Goal: Transaction & Acquisition: Purchase product/service

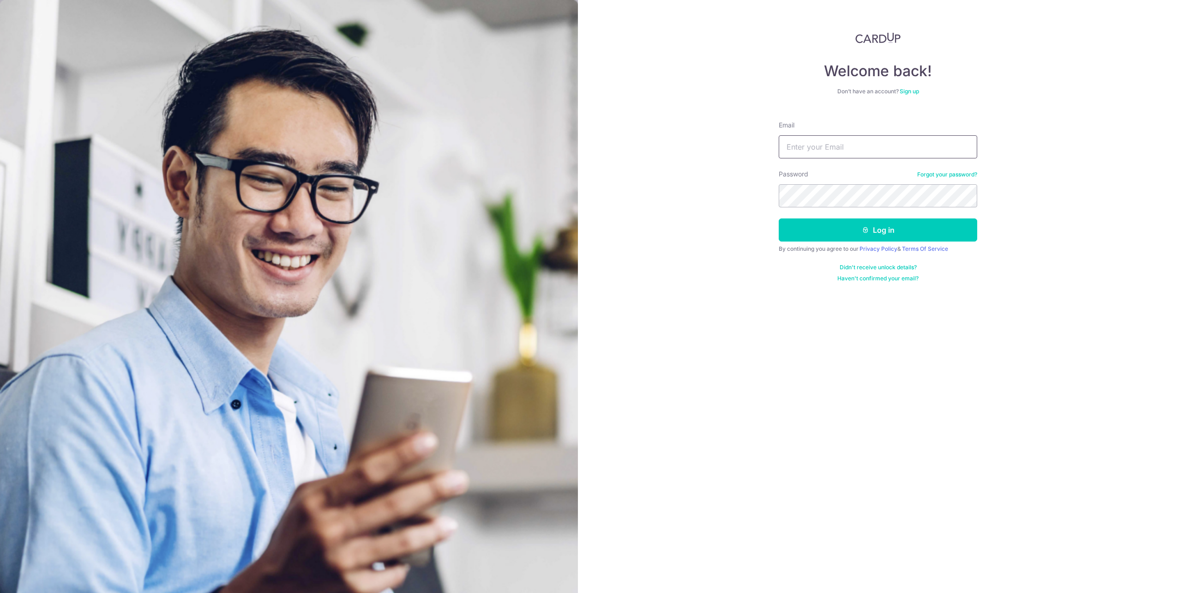
click at [913, 151] on input "Email" at bounding box center [878, 146] width 199 height 23
type input "[EMAIL_ADDRESS][DOMAIN_NAME]"
click at [779, 218] on button "Log in" at bounding box center [878, 229] width 199 height 23
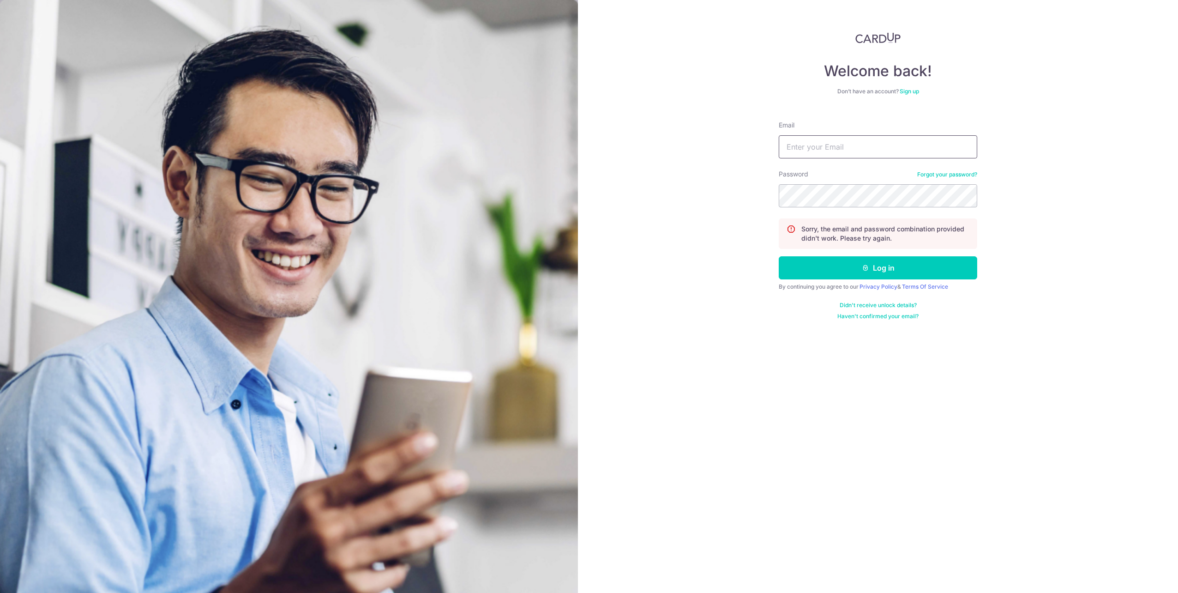
click at [939, 147] on input "Email" at bounding box center [878, 146] width 199 height 23
type input "[EMAIL_ADDRESS][DOMAIN_NAME]"
click at [779, 256] on button "Log in" at bounding box center [878, 267] width 199 height 23
click at [939, 147] on input "Email" at bounding box center [878, 146] width 199 height 23
type input "ganweiliang@gmail.com"
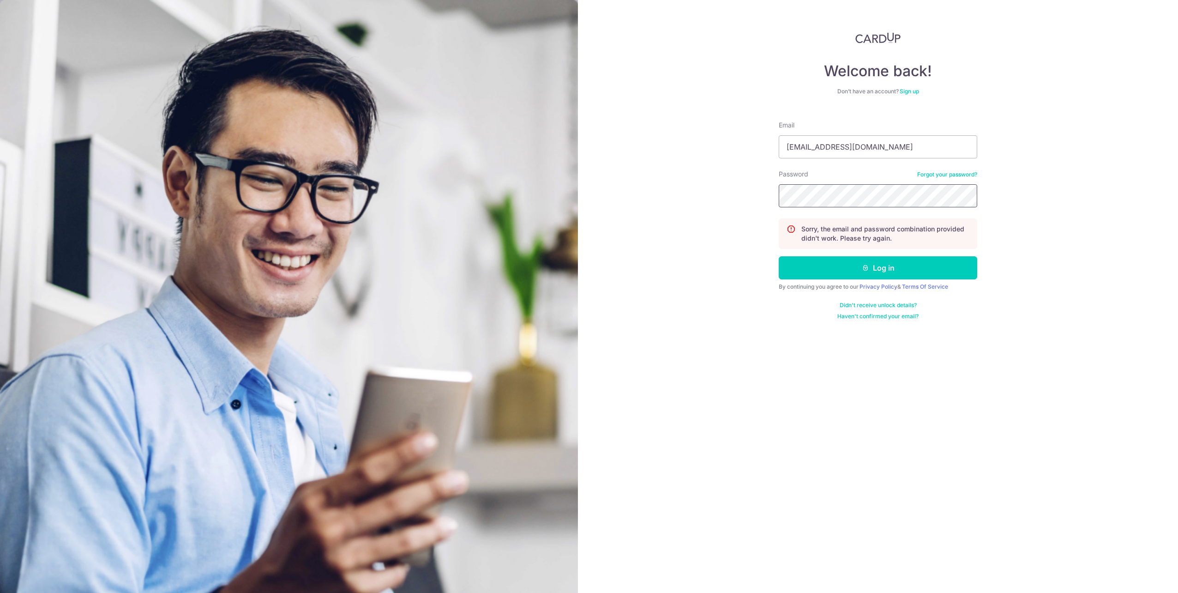
click at [779, 256] on button "Log in" at bounding box center [878, 267] width 199 height 23
click at [956, 172] on link "Forgot your password?" at bounding box center [948, 174] width 60 height 7
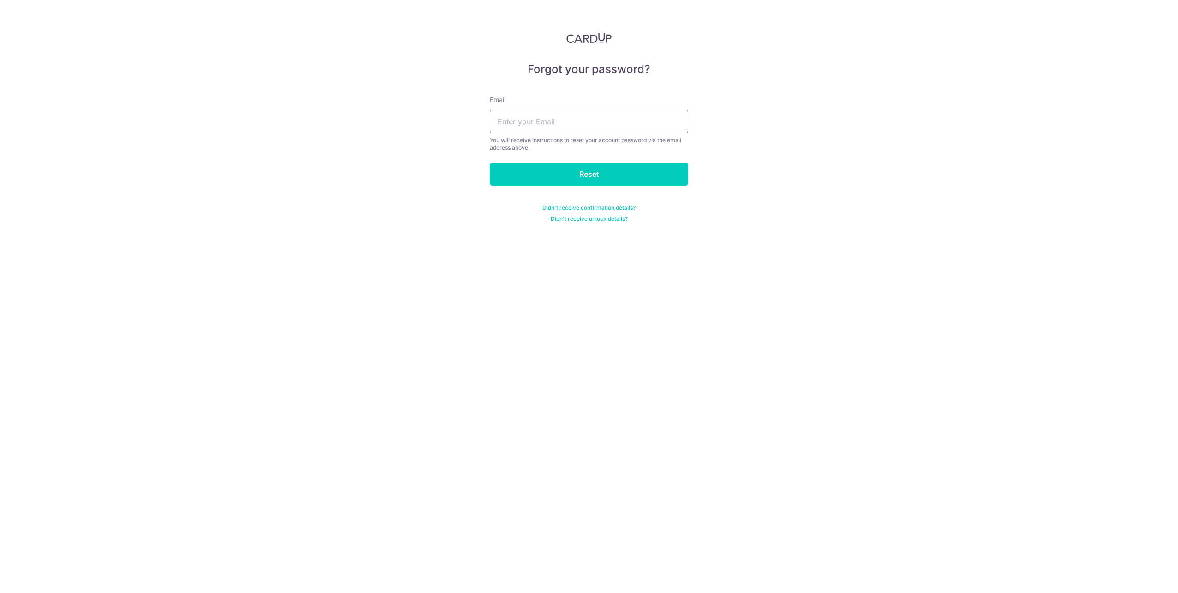
click at [604, 127] on input "text" at bounding box center [589, 121] width 199 height 23
type input "[EMAIL_ADDRESS][DOMAIN_NAME]"
click at [490, 163] on input "Reset" at bounding box center [589, 174] width 199 height 23
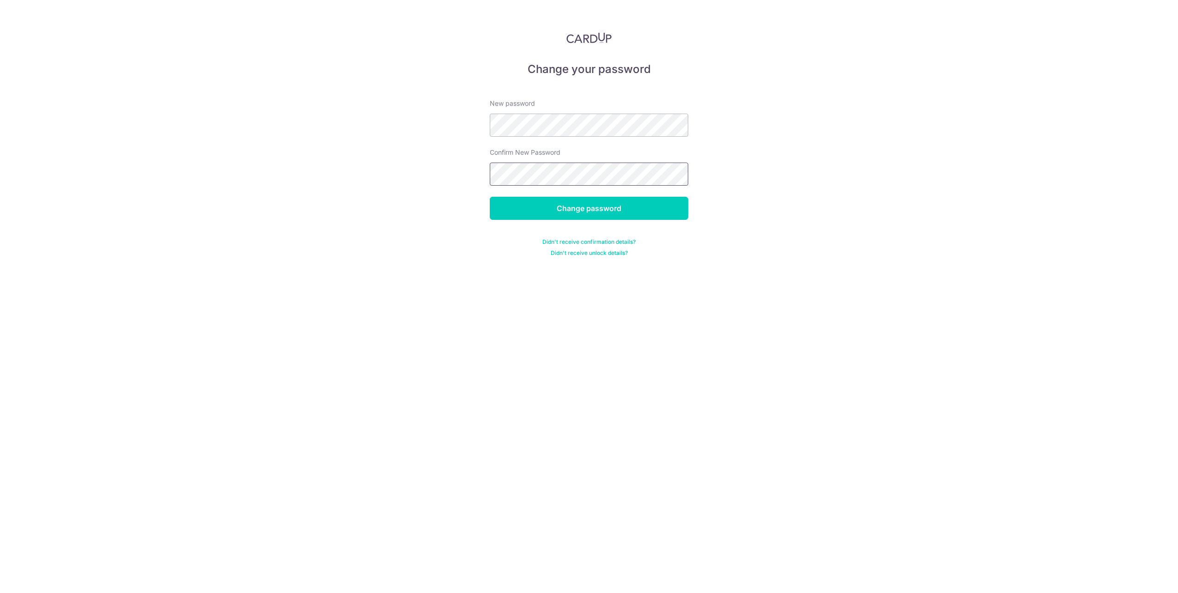
click at [490, 197] on input "Change password" at bounding box center [589, 208] width 199 height 23
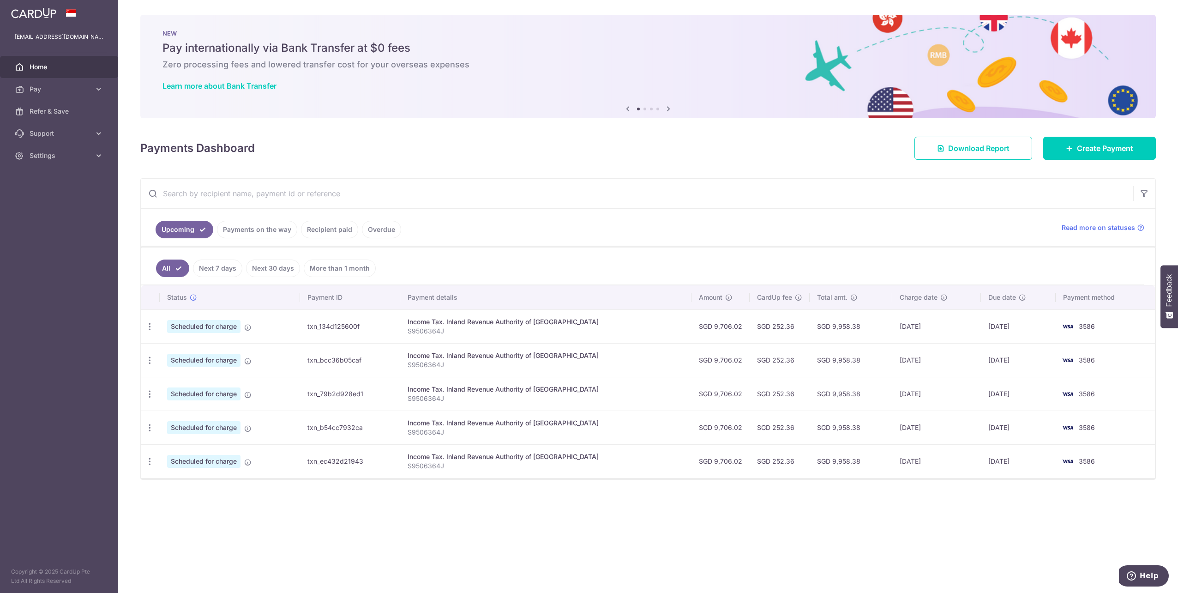
click at [146, 327] on icon "button" at bounding box center [150, 327] width 10 height 10
click at [300, 323] on td "Scheduled for charge" at bounding box center [230, 326] width 140 height 34
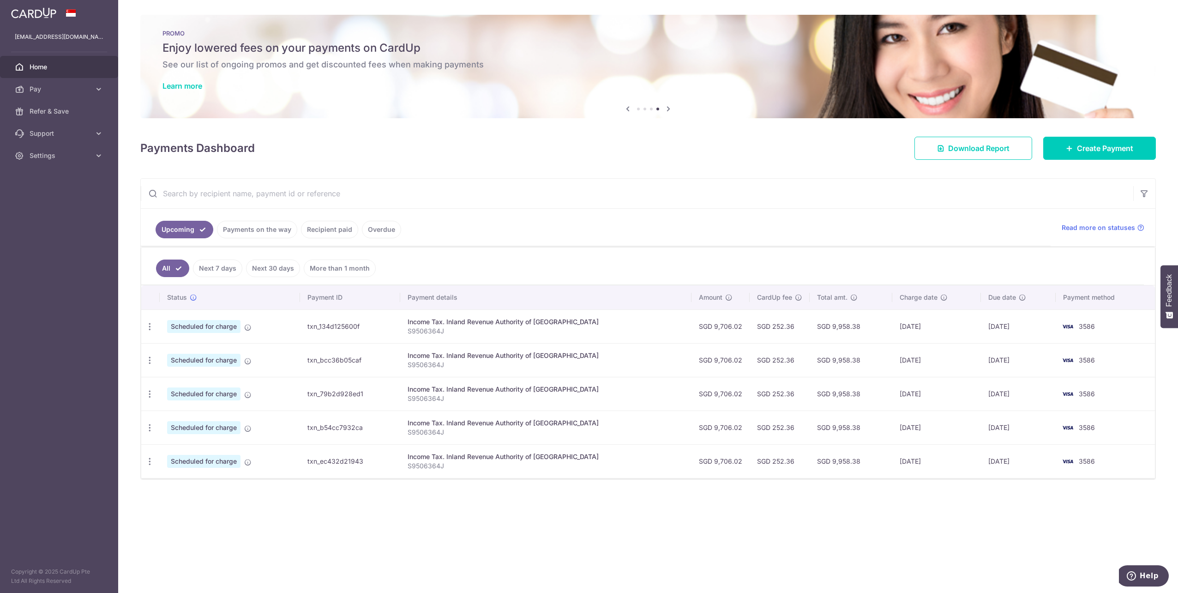
click at [307, 233] on link "Recipient paid" at bounding box center [329, 230] width 57 height 18
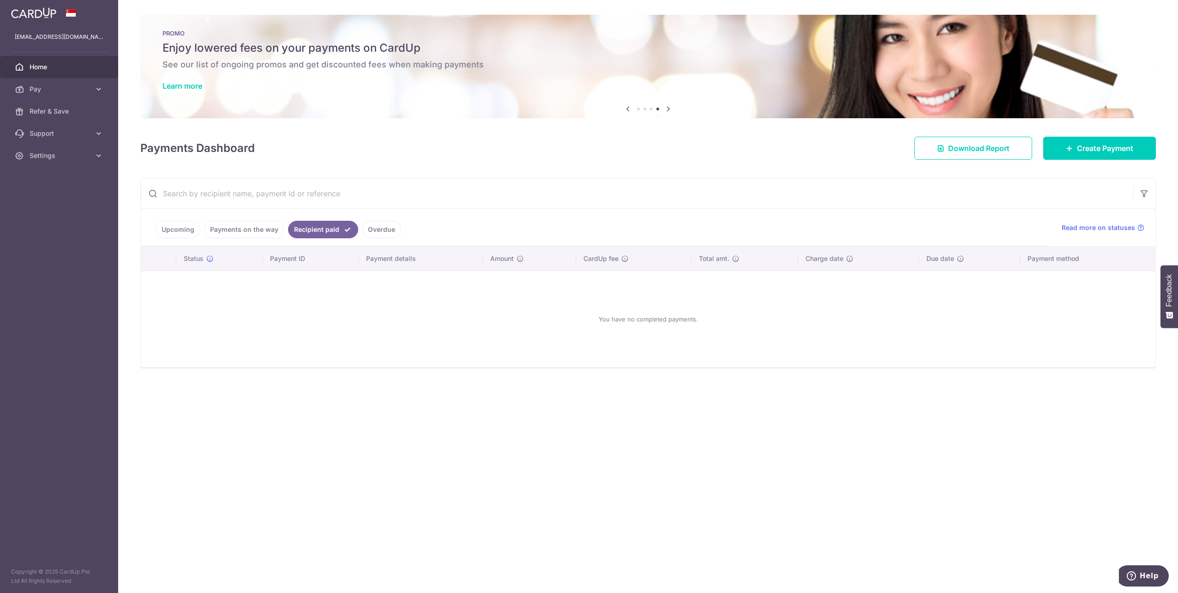
click at [248, 233] on link "Payments on the way" at bounding box center [244, 230] width 80 height 18
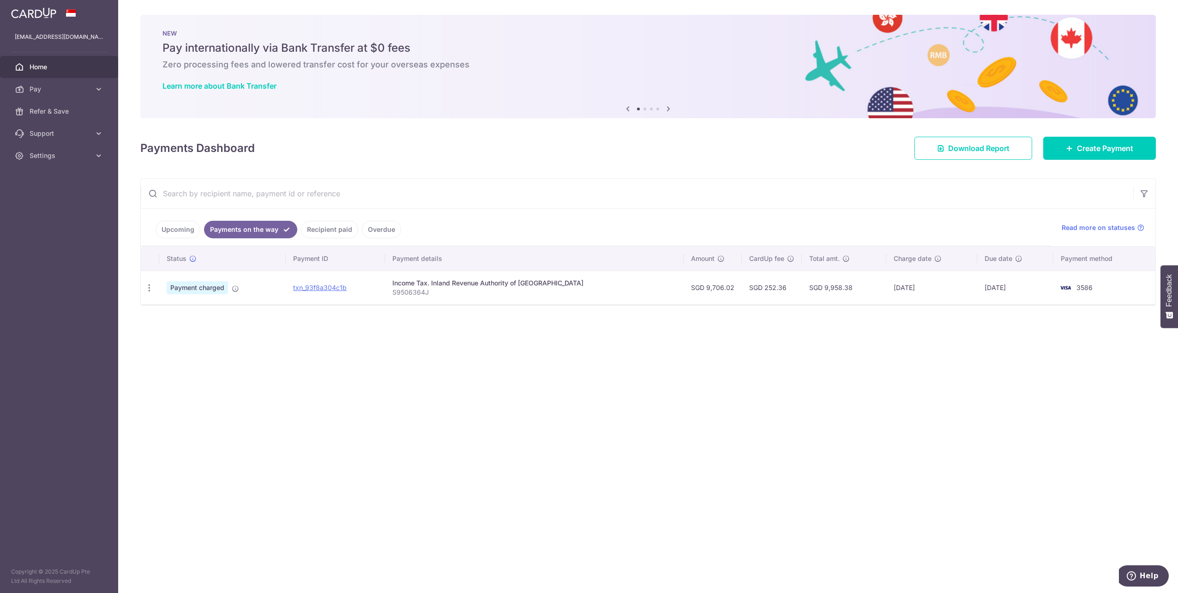
click at [194, 224] on link "Upcoming" at bounding box center [178, 230] width 45 height 18
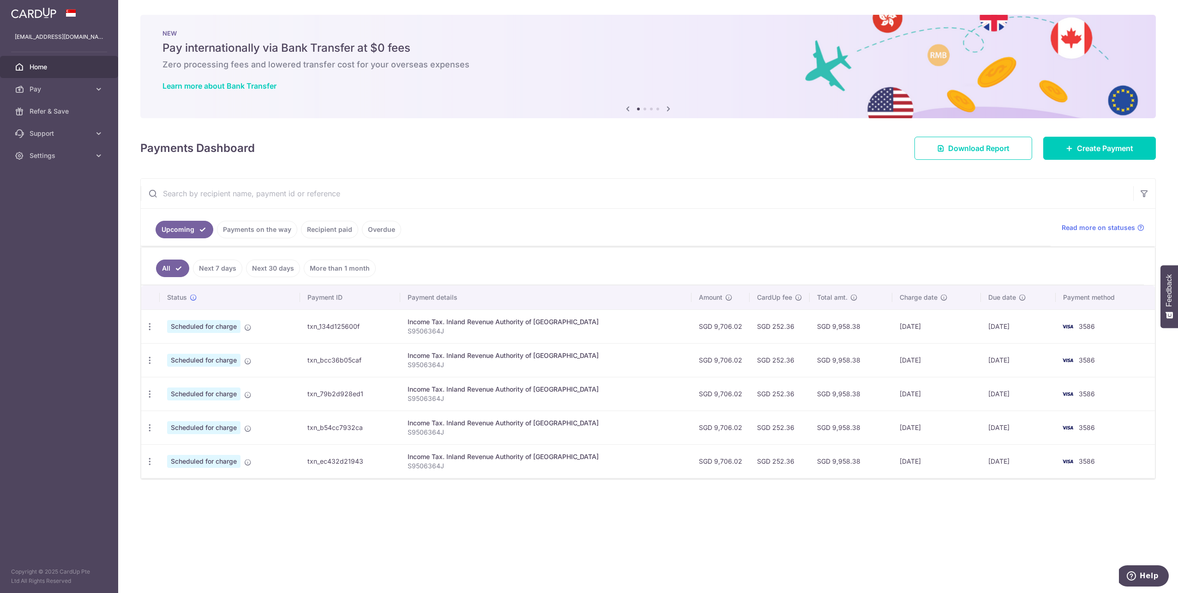
click at [148, 326] on icon "button" at bounding box center [150, 327] width 10 height 10
click at [187, 354] on span "Update payment" at bounding box center [199, 351] width 63 height 11
radio input "true"
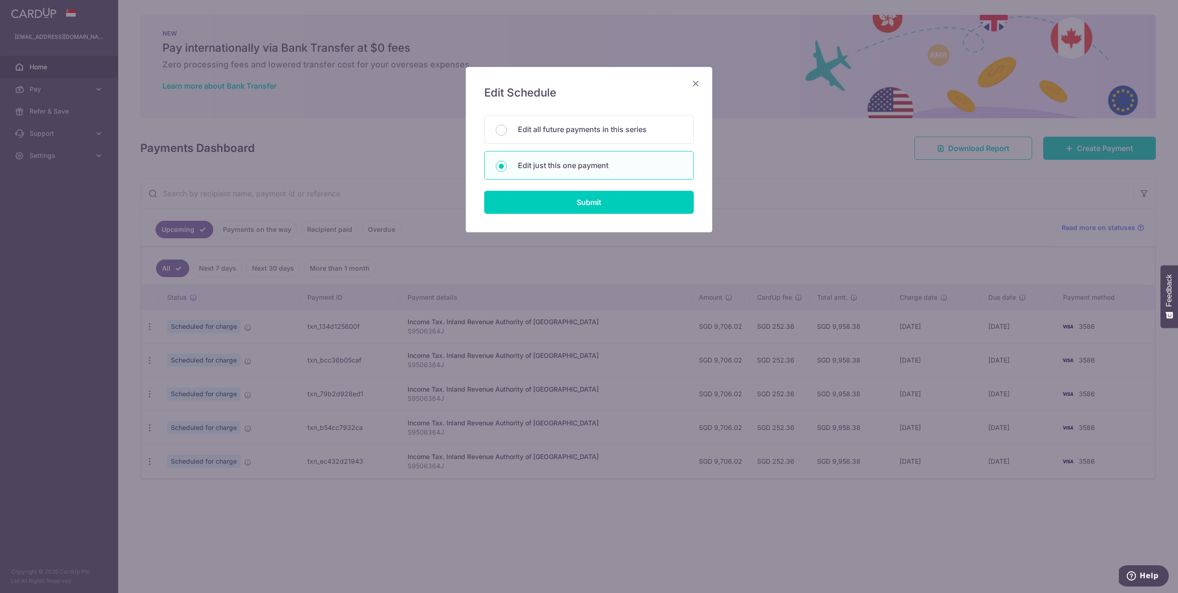
click at [614, 127] on p "Edit all future payments in this series" at bounding box center [600, 129] width 164 height 11
click at [507, 127] on input "Edit all future payments in this series" at bounding box center [501, 130] width 11 height 11
radio input "true"
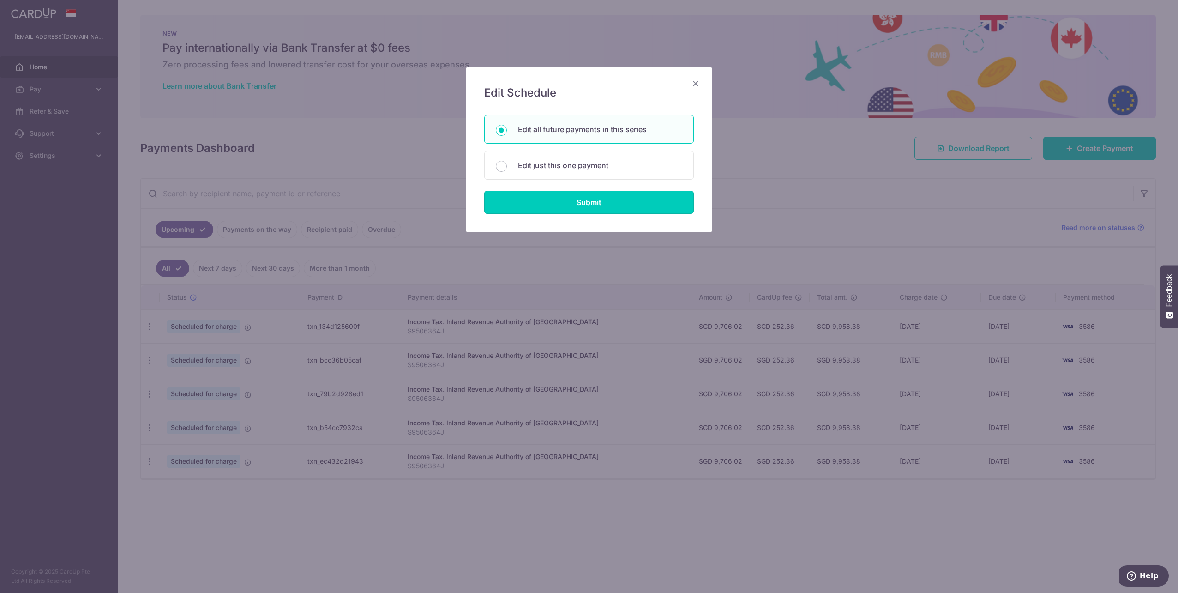
click at [599, 202] on input "Submit" at bounding box center [589, 202] width 210 height 23
radio input "true"
type input "9,706.02"
type input "S9506364J"
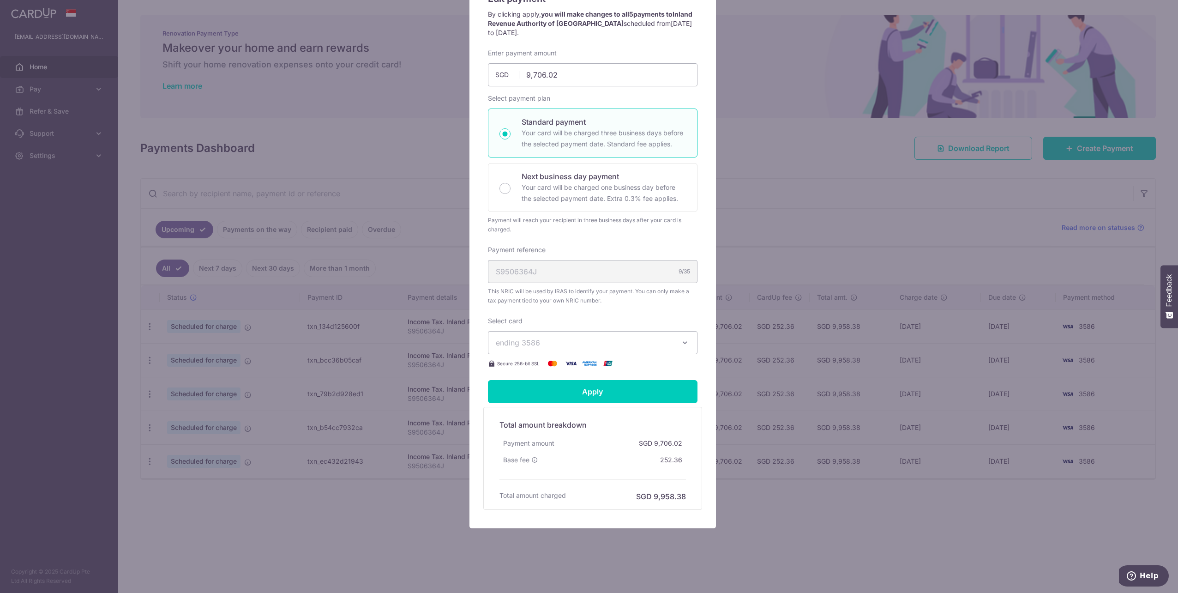
scroll to position [97, 0]
click at [612, 337] on span "ending 3586" at bounding box center [584, 340] width 177 height 11
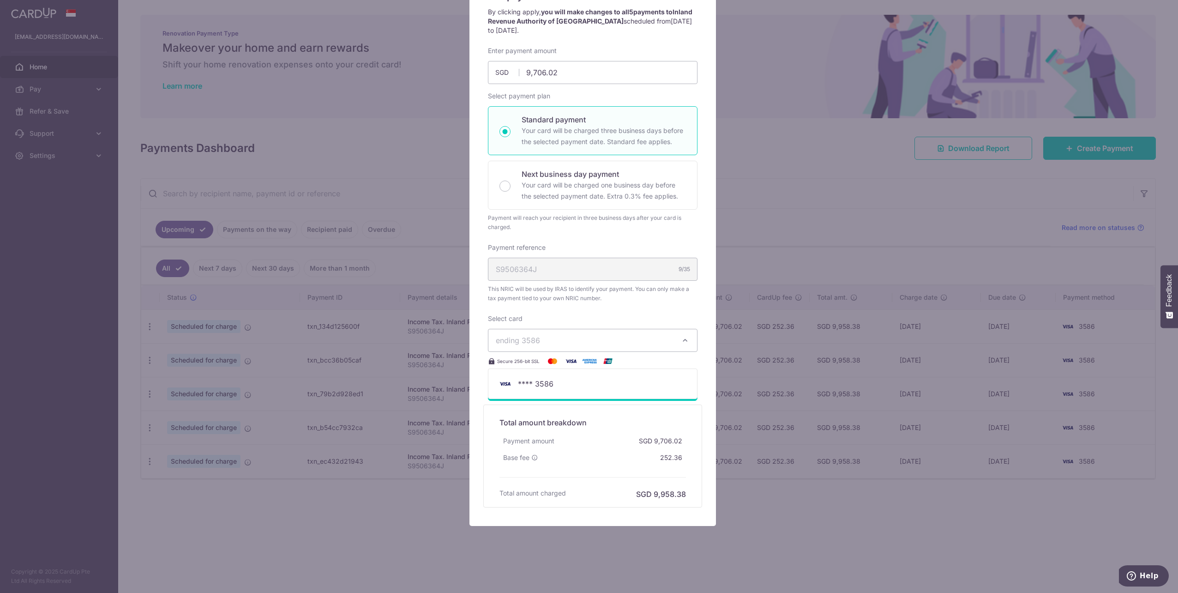
click at [621, 306] on div "Enter payment amount 9,706.02 9706.02 SGD To change the payment amount, please …" at bounding box center [593, 206] width 210 height 320
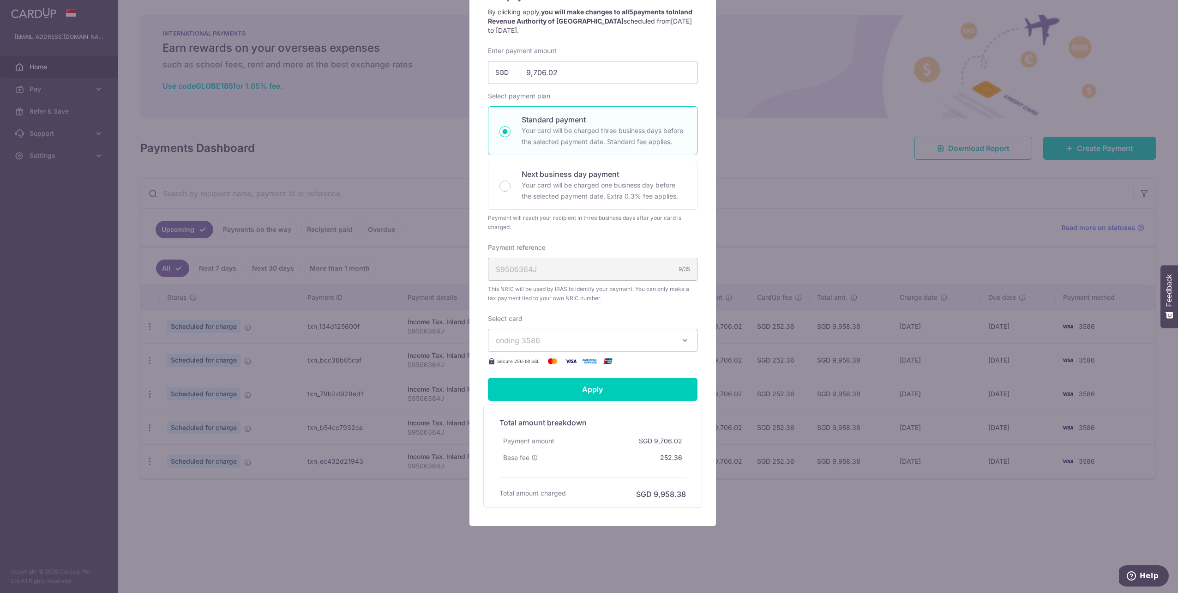
click at [610, 181] on p "Your card will be charged one business day before the selected payment date. Ex…" at bounding box center [604, 191] width 164 height 22
click at [511, 181] on input "Next business day payment Your card will be charged one business day before the…" at bounding box center [505, 186] width 11 height 11
radio input "false"
radio input "true"
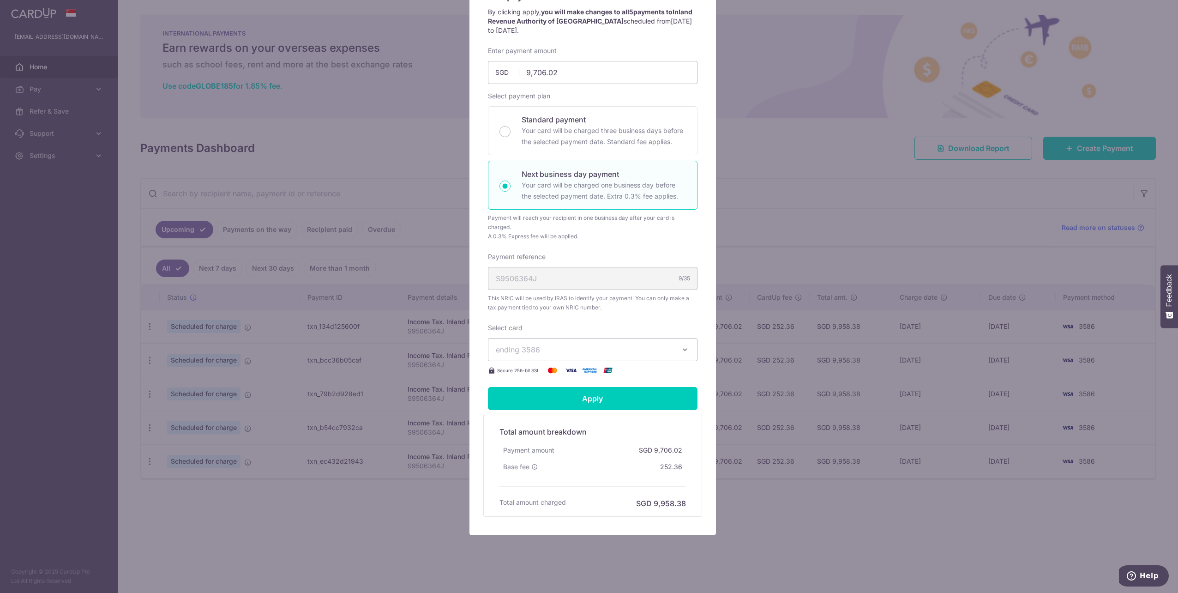
click at [615, 137] on p "Your card will be charged three business days before the selected payment date.…" at bounding box center [604, 136] width 164 height 22
click at [511, 137] on input "Standard payment Your card will be charged three business days before the selec…" at bounding box center [505, 131] width 11 height 11
radio input "true"
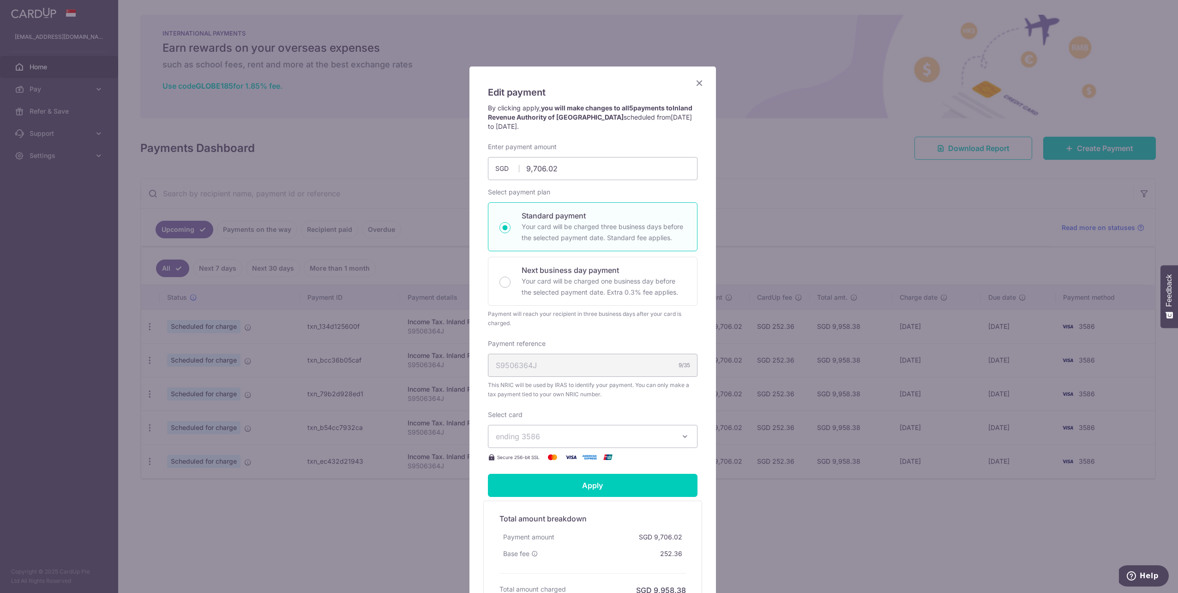
scroll to position [0, 0]
click at [695, 80] on icon "Close" at bounding box center [699, 84] width 11 height 12
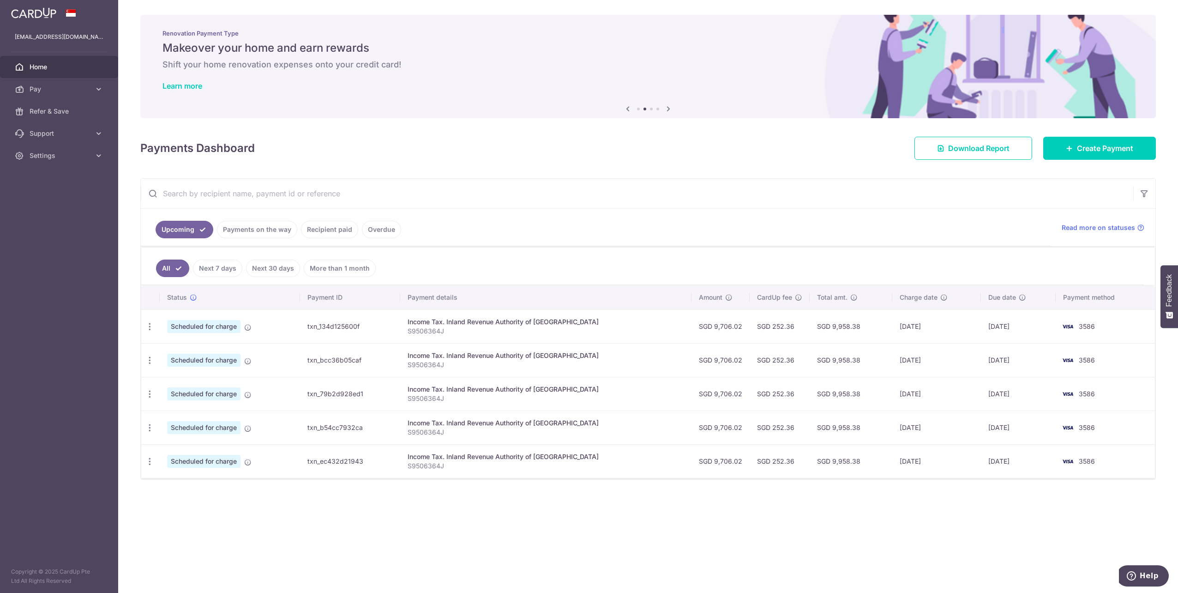
click at [153, 323] on icon "button" at bounding box center [150, 327] width 10 height 10
click at [168, 349] on span "Update payment" at bounding box center [199, 351] width 63 height 11
radio input "true"
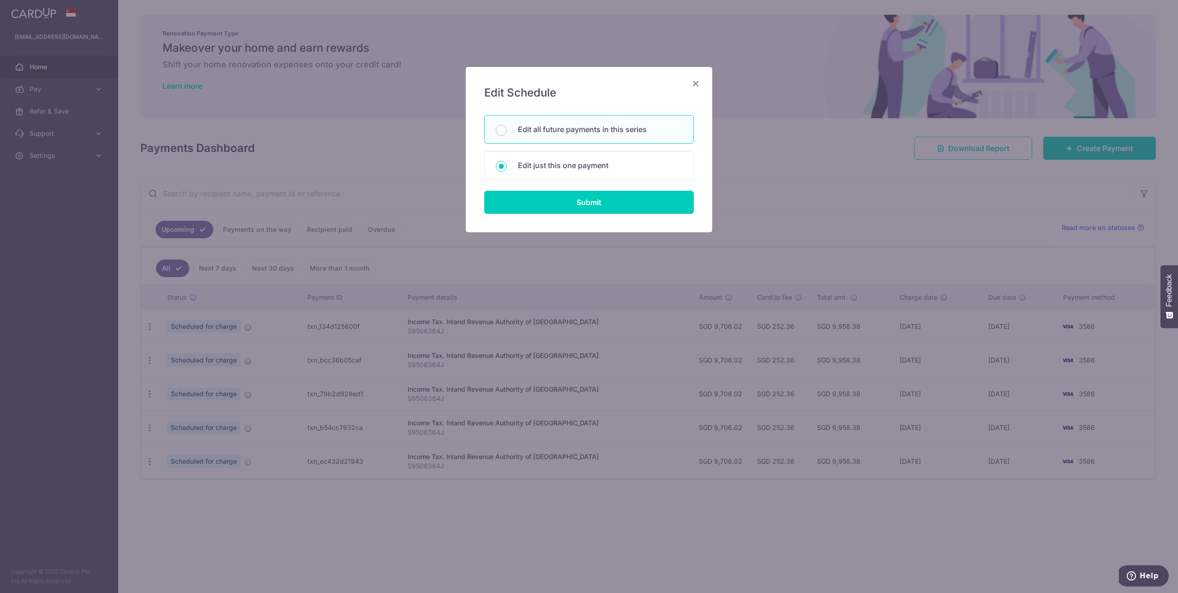
click at [604, 133] on p "Edit all future payments in this series" at bounding box center [600, 129] width 164 height 11
click at [507, 133] on input "Edit all future payments in this series" at bounding box center [501, 130] width 11 height 11
radio input "true"
click at [610, 211] on input "Submit" at bounding box center [589, 202] width 210 height 23
radio input "true"
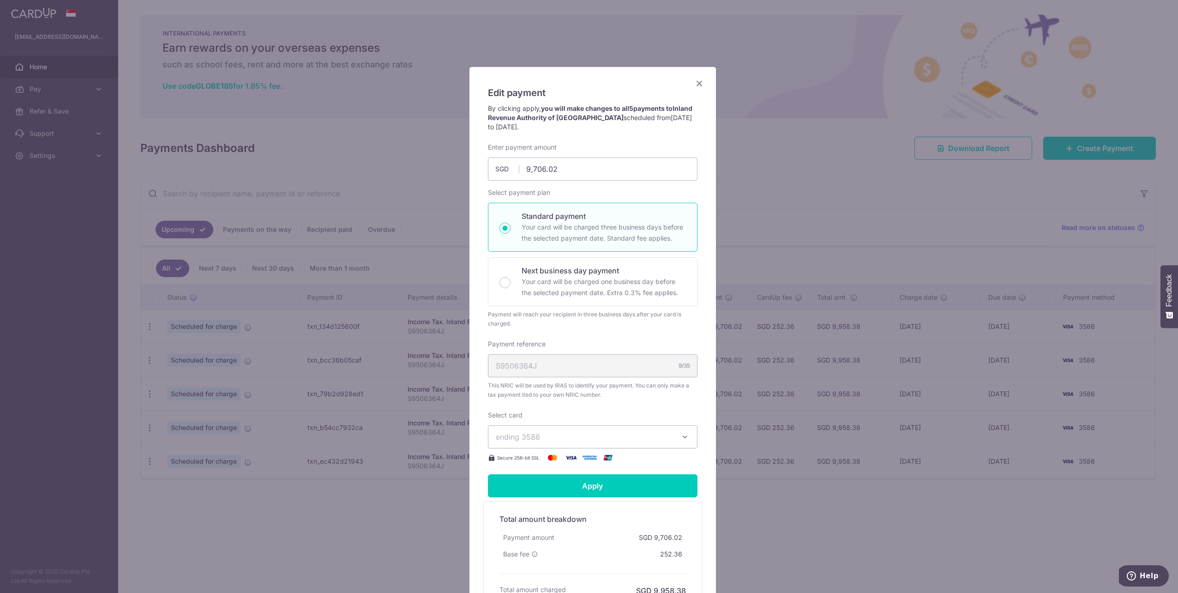
click at [637, 438] on span "ending 3586" at bounding box center [584, 436] width 177 height 11
click at [700, 80] on icon "Close" at bounding box center [699, 84] width 11 height 12
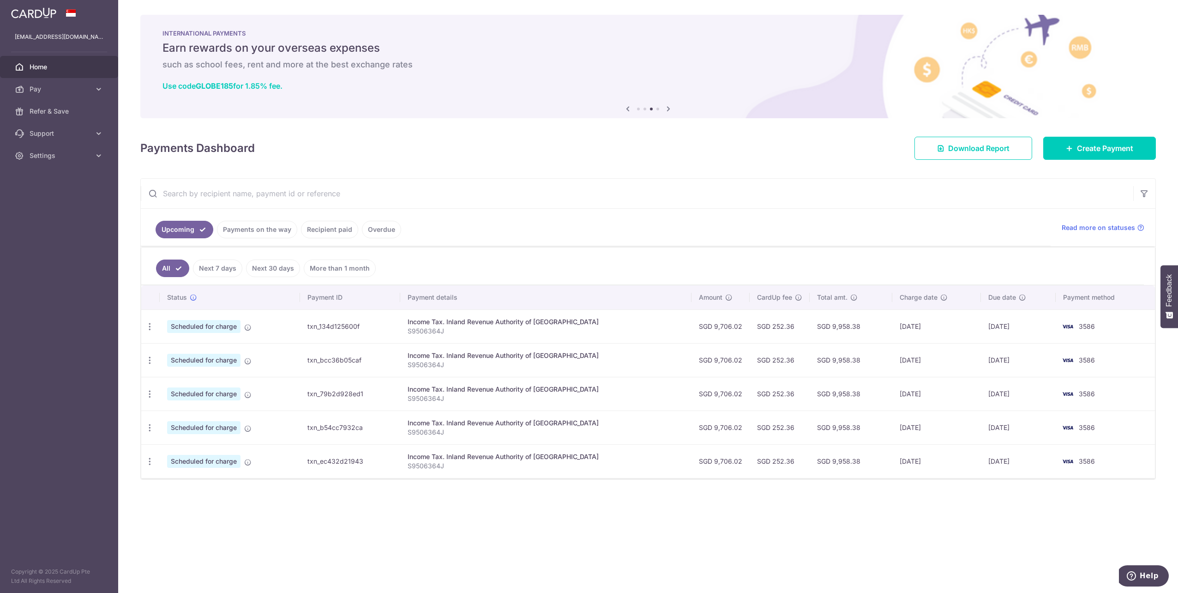
click at [730, 288] on th "Amount" at bounding box center [721, 297] width 58 height 24
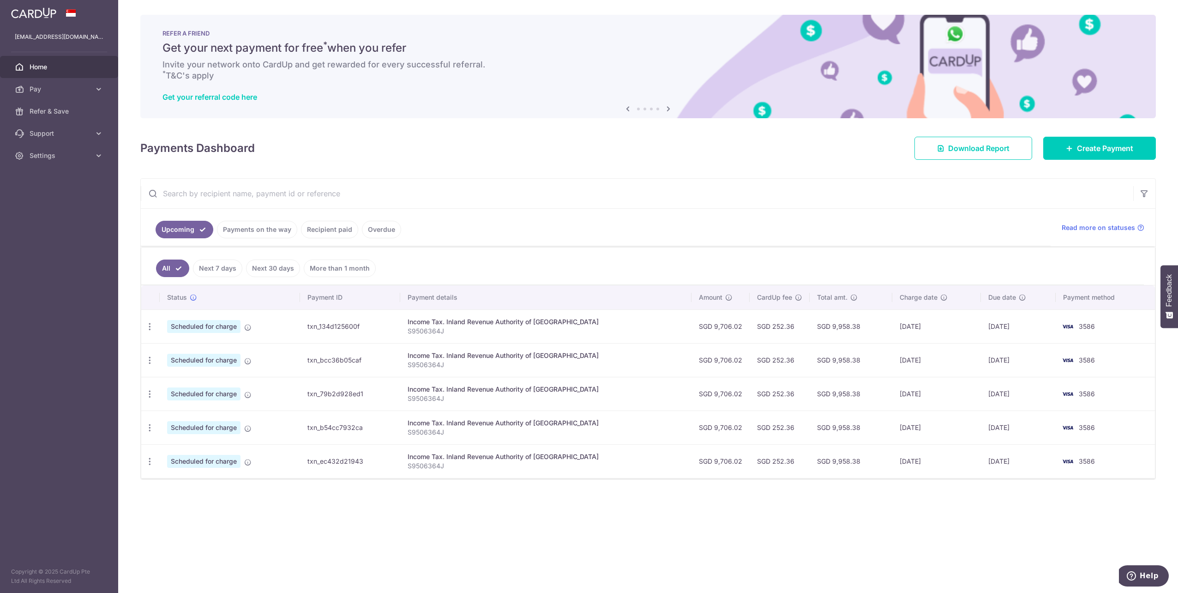
click at [148, 326] on icon "button" at bounding box center [150, 327] width 10 height 10
click at [188, 371] on span "Cancel payment" at bounding box center [199, 374] width 62 height 11
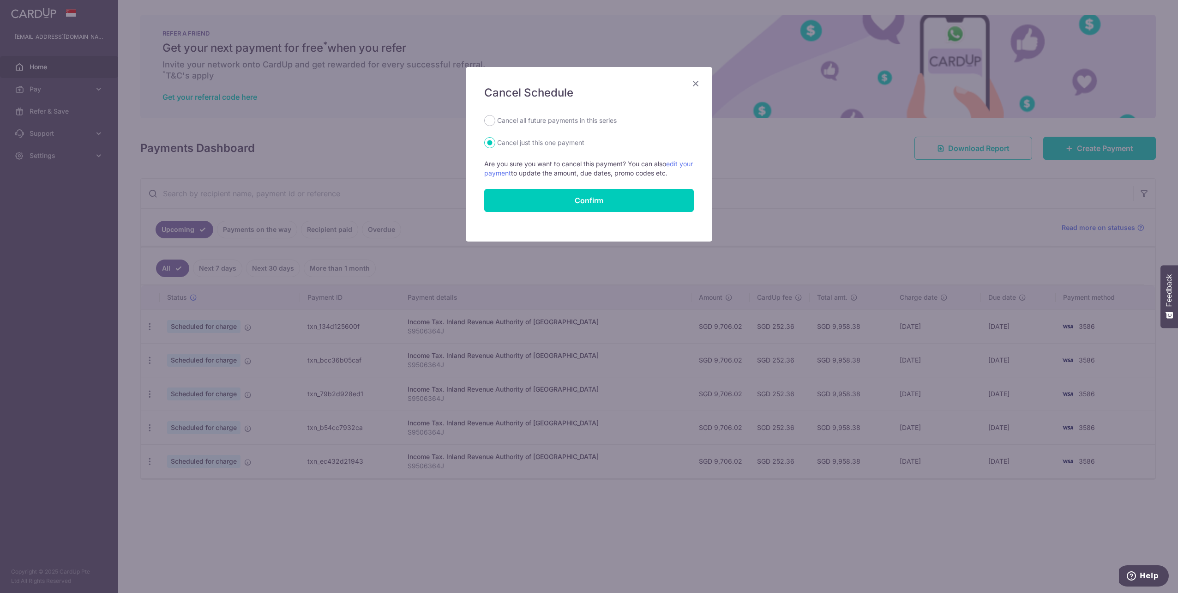
click at [555, 119] on label "Cancel all future payments in this series" at bounding box center [557, 120] width 120 height 11
click at [495, 119] on input "Cancel all future payments in this series" at bounding box center [489, 120] width 11 height 11
radio input "true"
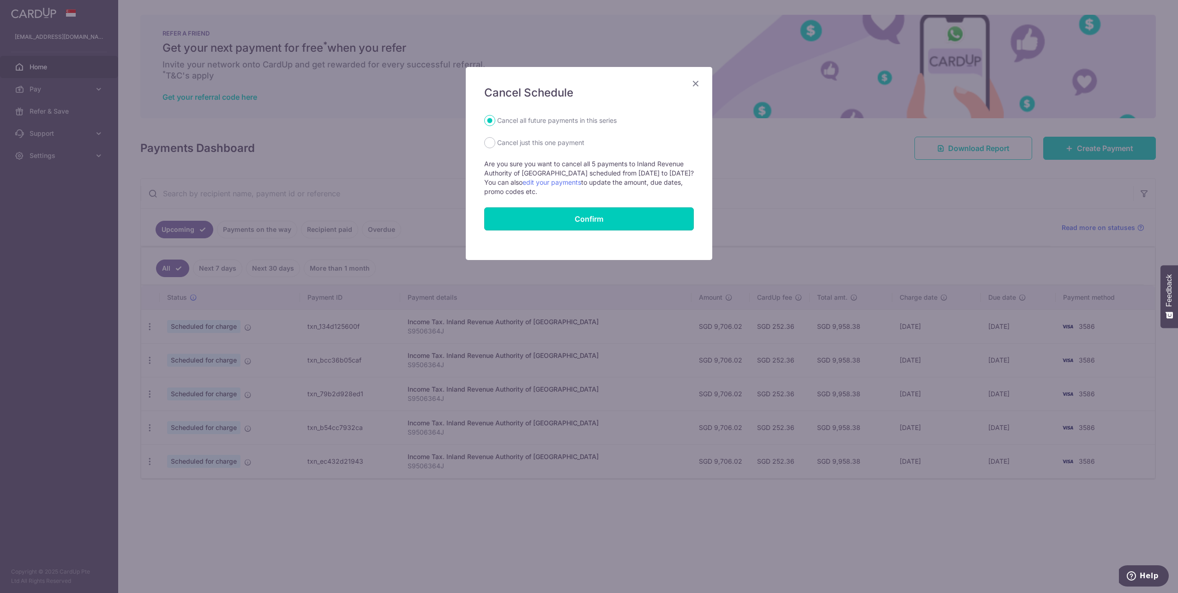
click at [663, 218] on button "Confirm" at bounding box center [589, 218] width 210 height 23
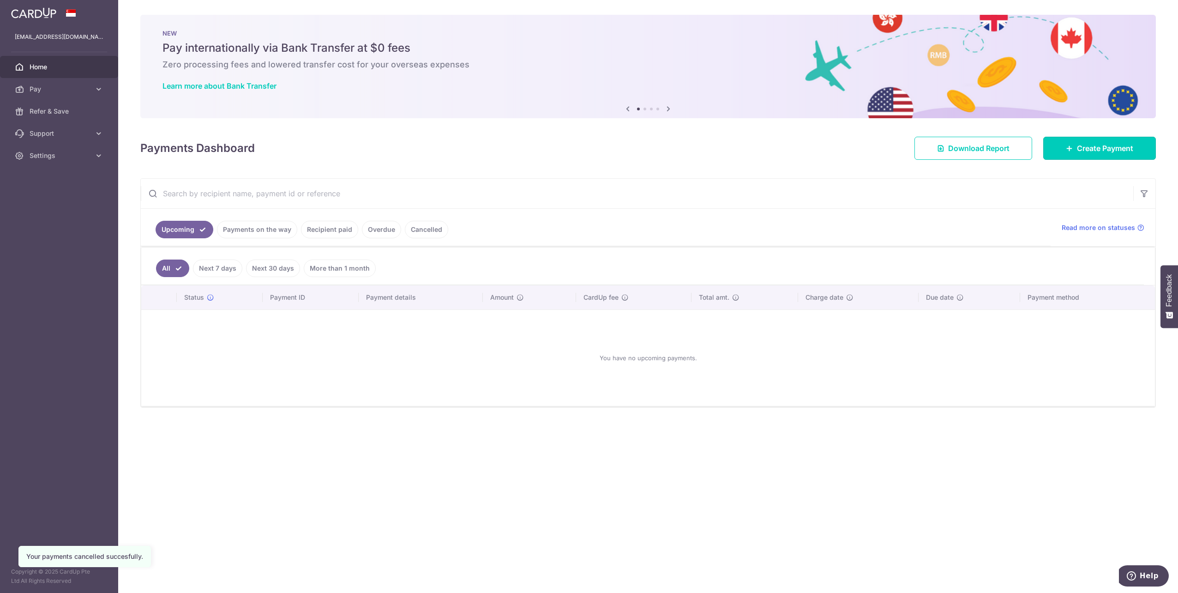
click at [1098, 153] on span "Create Payment" at bounding box center [1105, 148] width 56 height 11
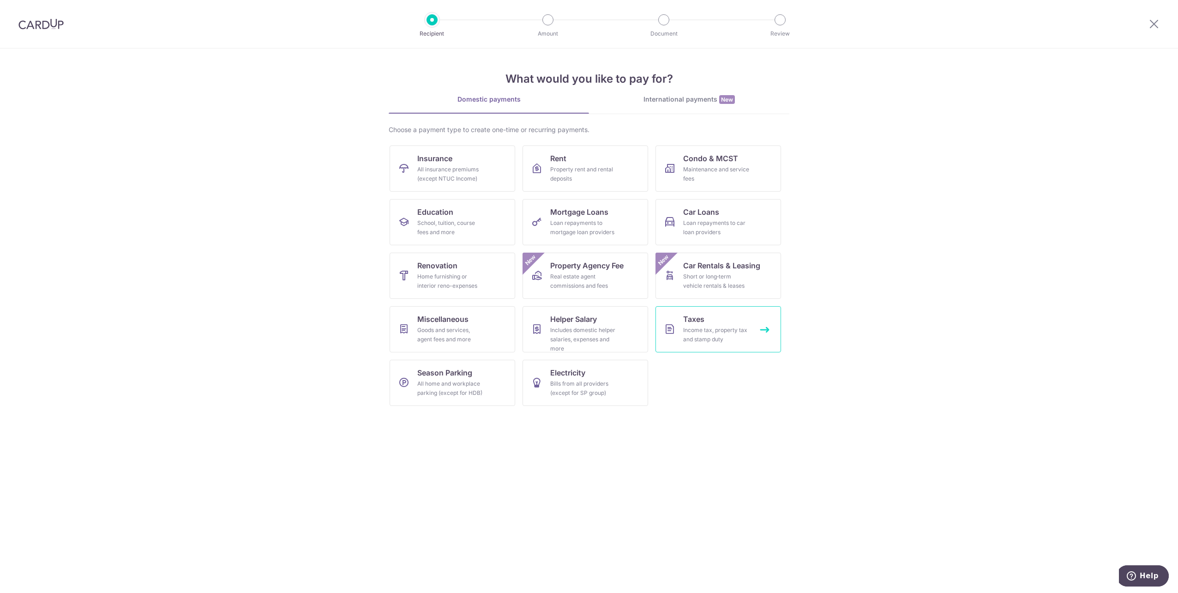
click at [737, 332] on div "Income tax, property tax and stamp duty" at bounding box center [716, 335] width 66 height 18
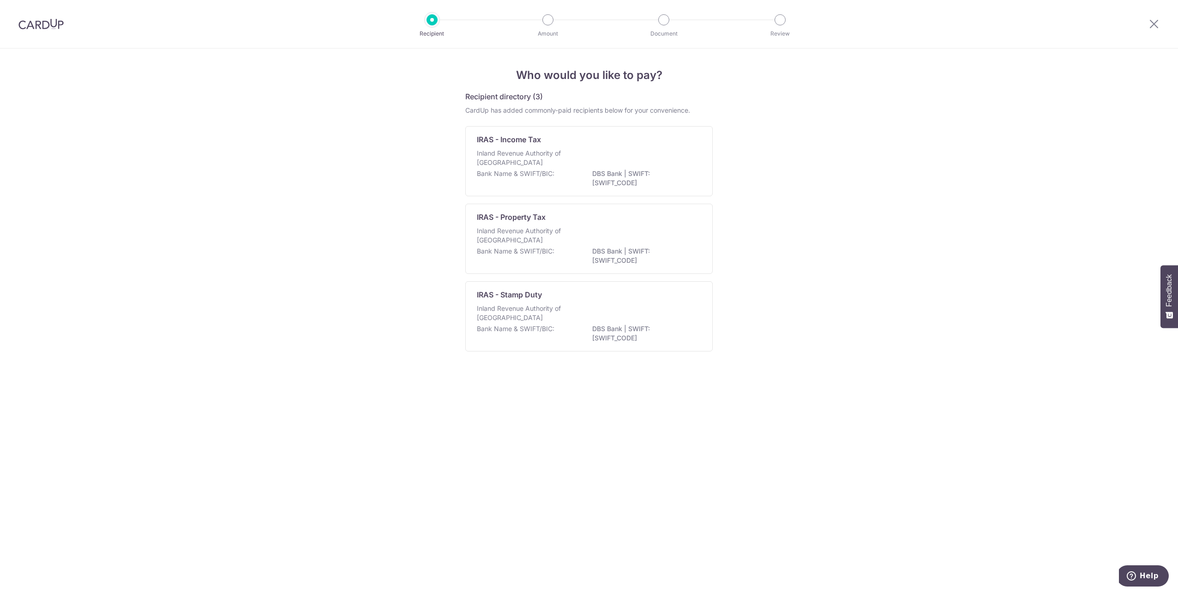
click at [654, 153] on div "Inland Revenue Authority of [GEOGRAPHIC_DATA]" at bounding box center [589, 159] width 224 height 20
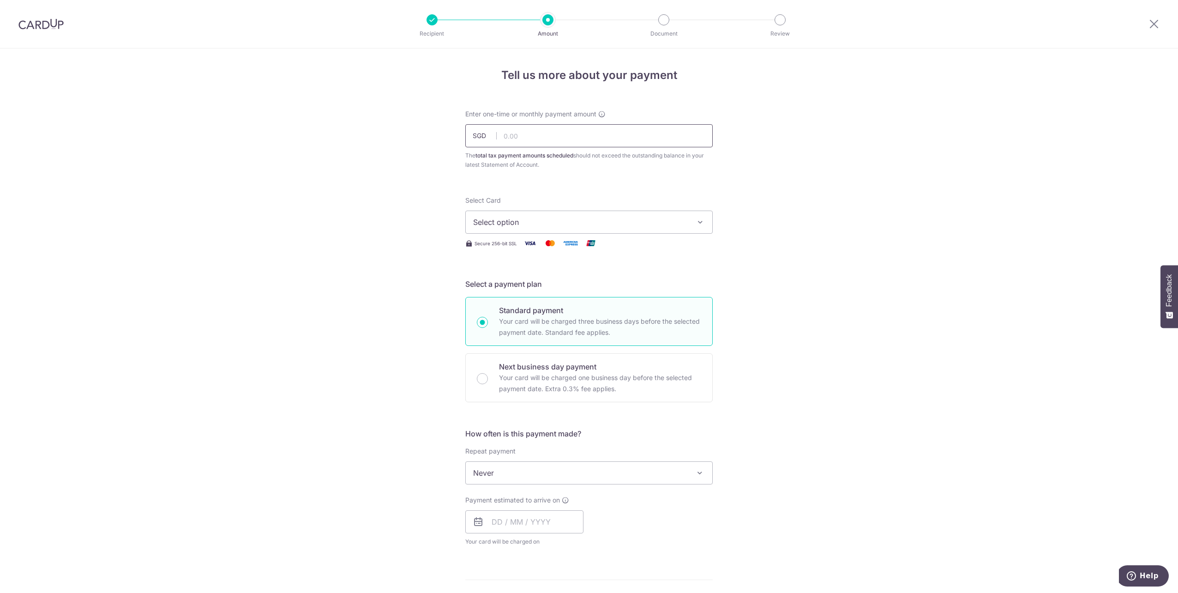
click at [549, 129] on input "text" at bounding box center [589, 135] width 248 height 23
click at [598, 124] on input "text" at bounding box center [589, 135] width 248 height 23
click at [595, 129] on input "text" at bounding box center [589, 135] width 248 height 23
type input "8,866.02"
click at [810, 127] on div "Tell us more about your payment Enter one-time or monthly payment amount SGD 8,…" at bounding box center [589, 476] width 1178 height 857
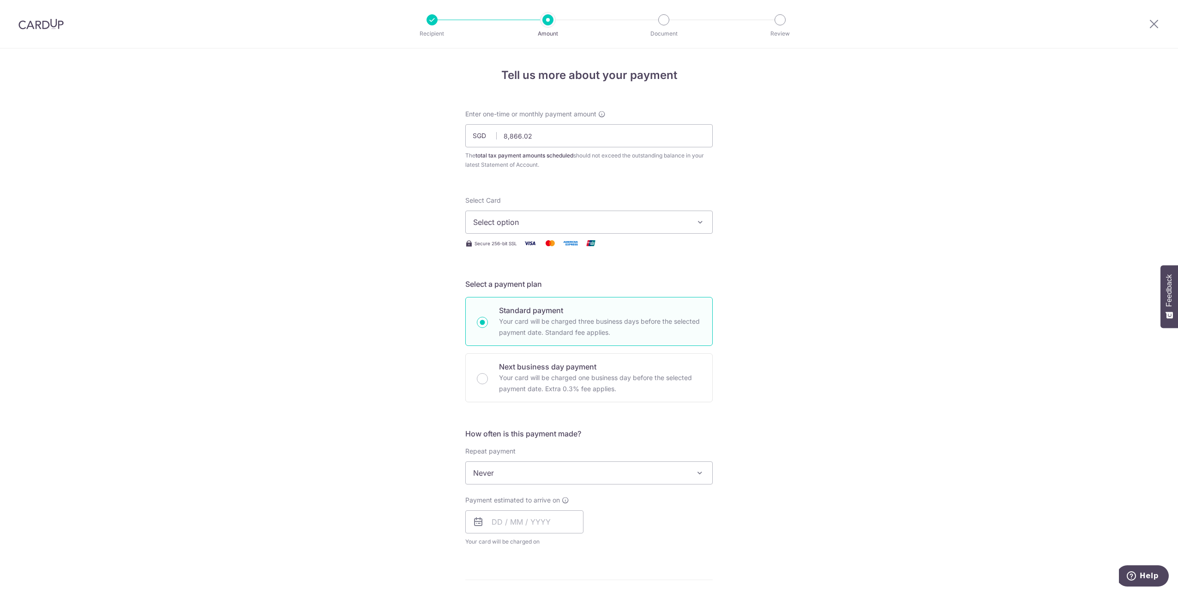
click at [676, 222] on span "Select option" at bounding box center [580, 222] width 215 height 11
drag, startPoint x: 610, startPoint y: 276, endPoint x: 616, endPoint y: 291, distance: 16.1
click at [616, 291] on ul "Add credit card Your Cards **** 3586" at bounding box center [589, 269] width 248 height 68
click at [616, 291] on div "Select a payment plan Standard payment Your card will be charged three business…" at bounding box center [589, 340] width 248 height 124
click at [640, 228] on button "Select option" at bounding box center [589, 222] width 248 height 23
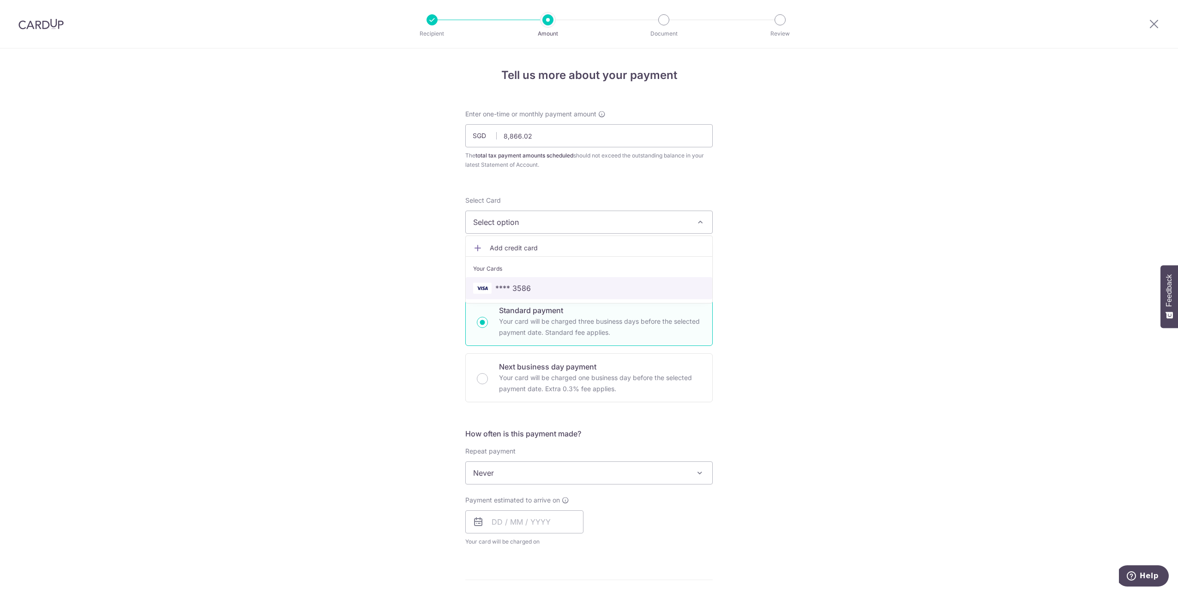
click at [612, 286] on span "**** 3586" at bounding box center [589, 288] width 232 height 11
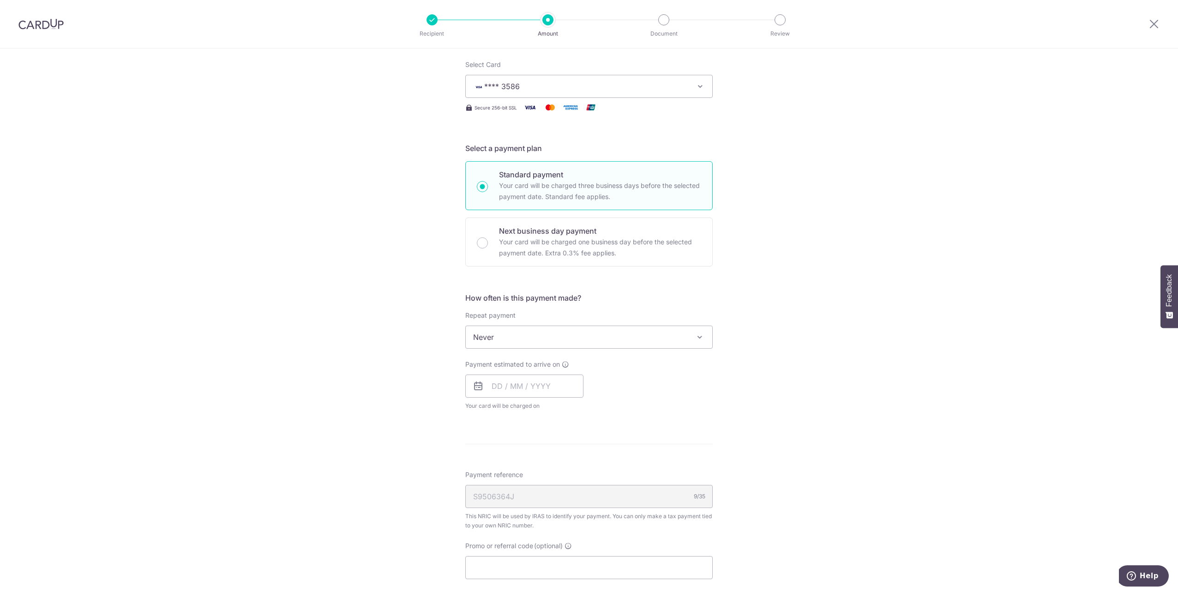
scroll to position [185, 0]
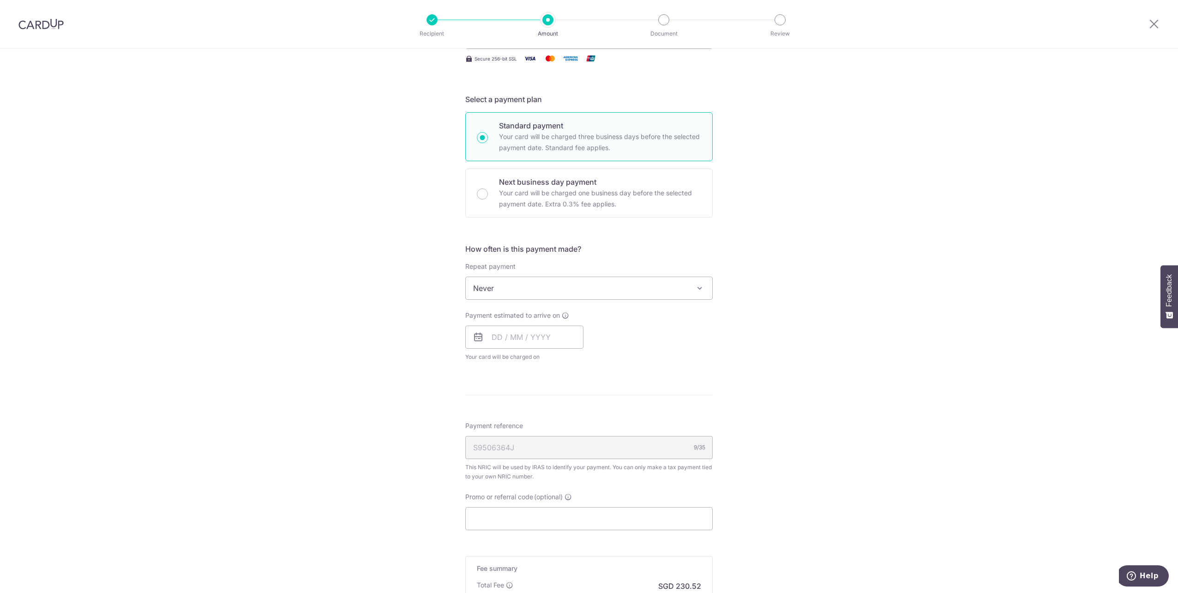
click at [671, 279] on span "Never" at bounding box center [589, 288] width 247 height 22
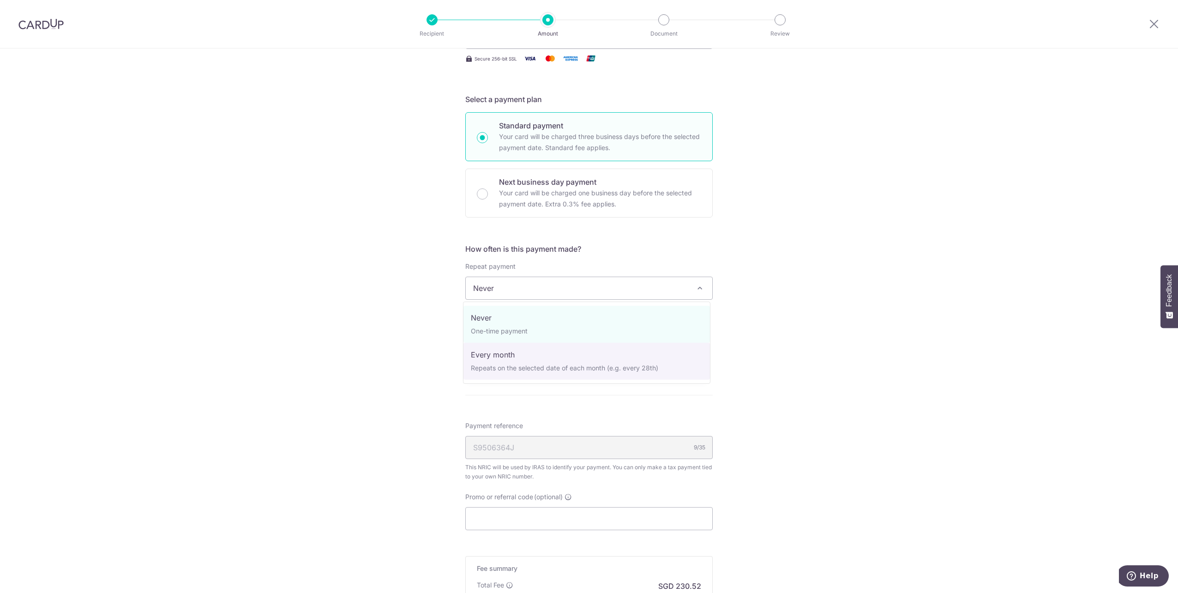
select select "3"
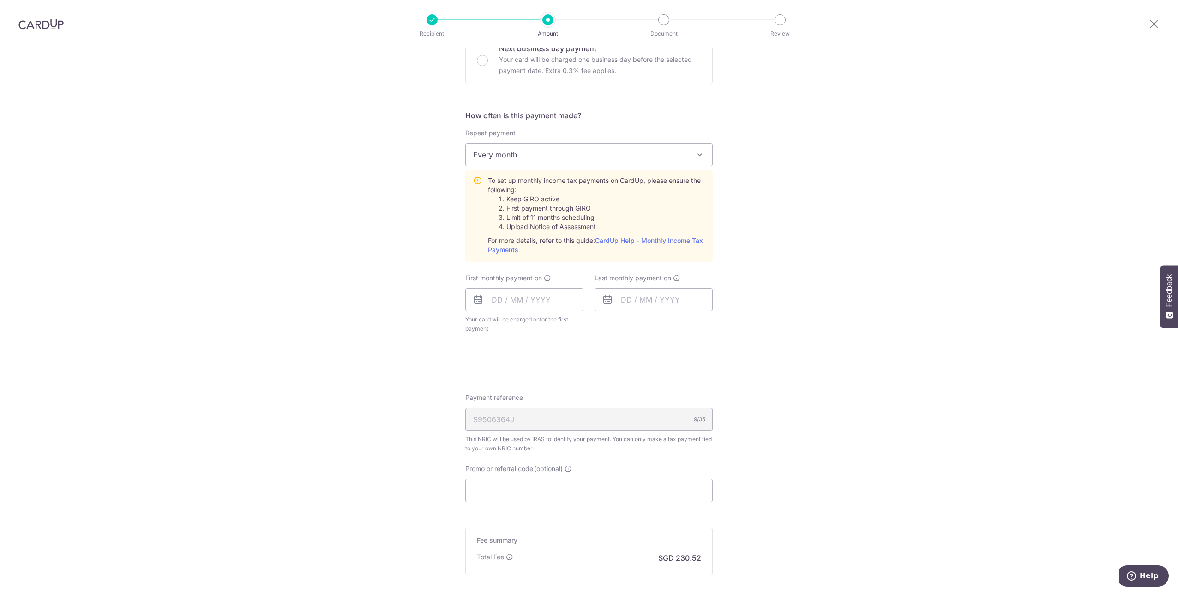
scroll to position [323, 0]
click at [554, 297] on input "text" at bounding box center [524, 294] width 118 height 23
click at [531, 383] on table "Sun Mon Tue Wed Thu Fri Sat 1 2 3 4 5 6 7 8 9 10 11 12 13 14 15 16 17 18 19 20 …" at bounding box center [539, 387] width 129 height 111
click at [598, 316] on link "Next" at bounding box center [596, 319] width 11 height 11
click at [567, 486] on link "Why are some dates not available?" at bounding box center [539, 480] width 125 height 18
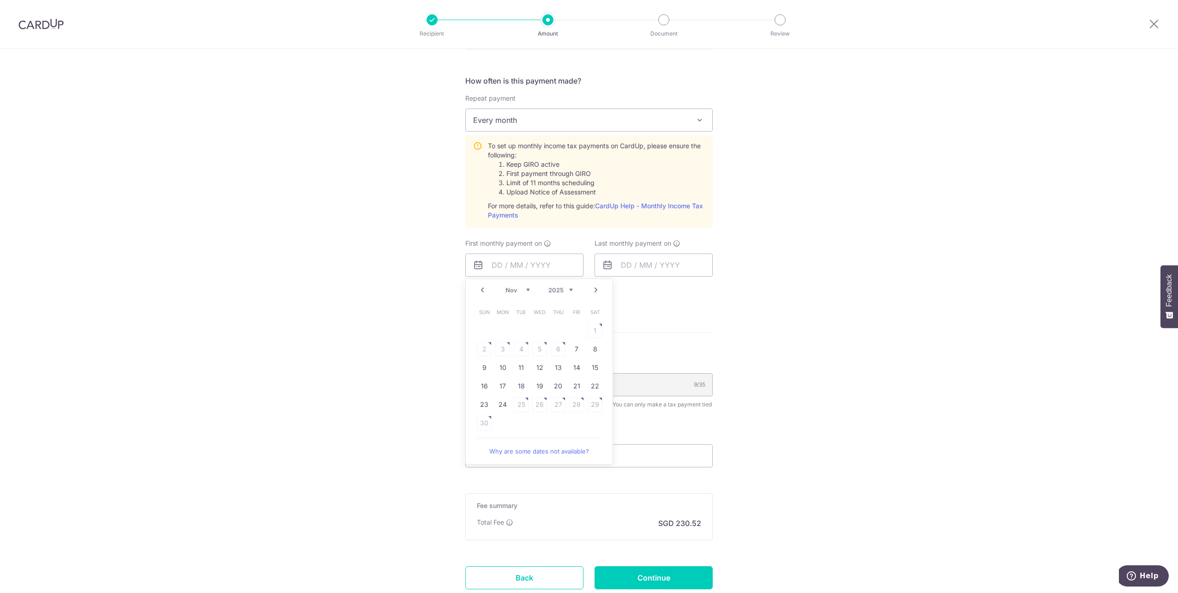
scroll to position [369, 0]
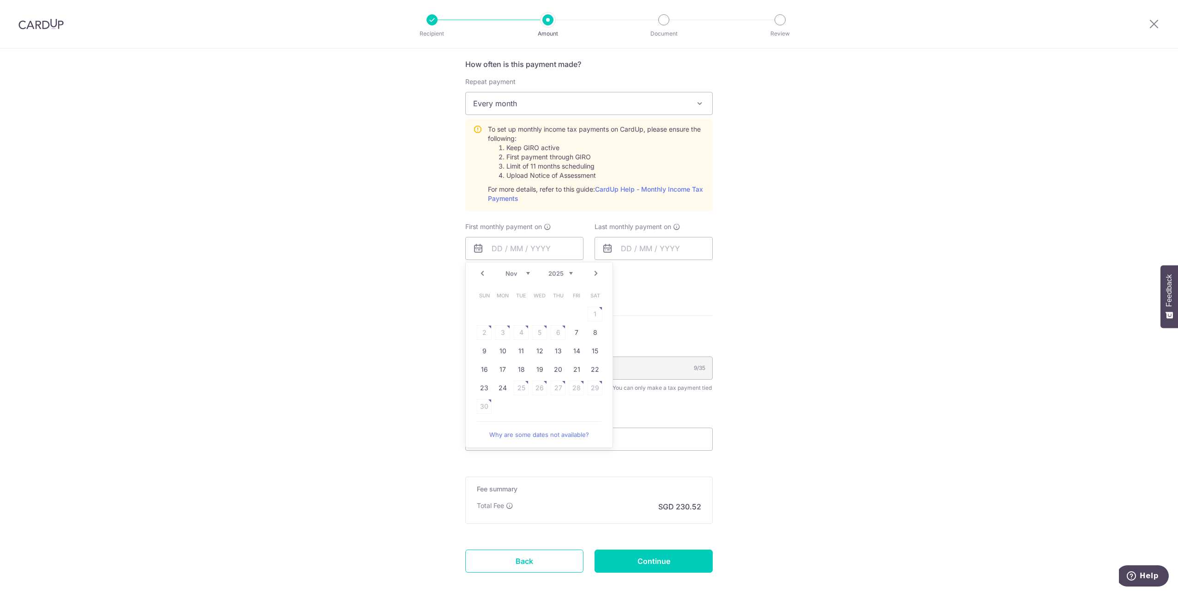
click at [972, 443] on div "Tell us more about your payment Enter one-time or monthly payment amount SGD 8,…" at bounding box center [589, 160] width 1178 height 963
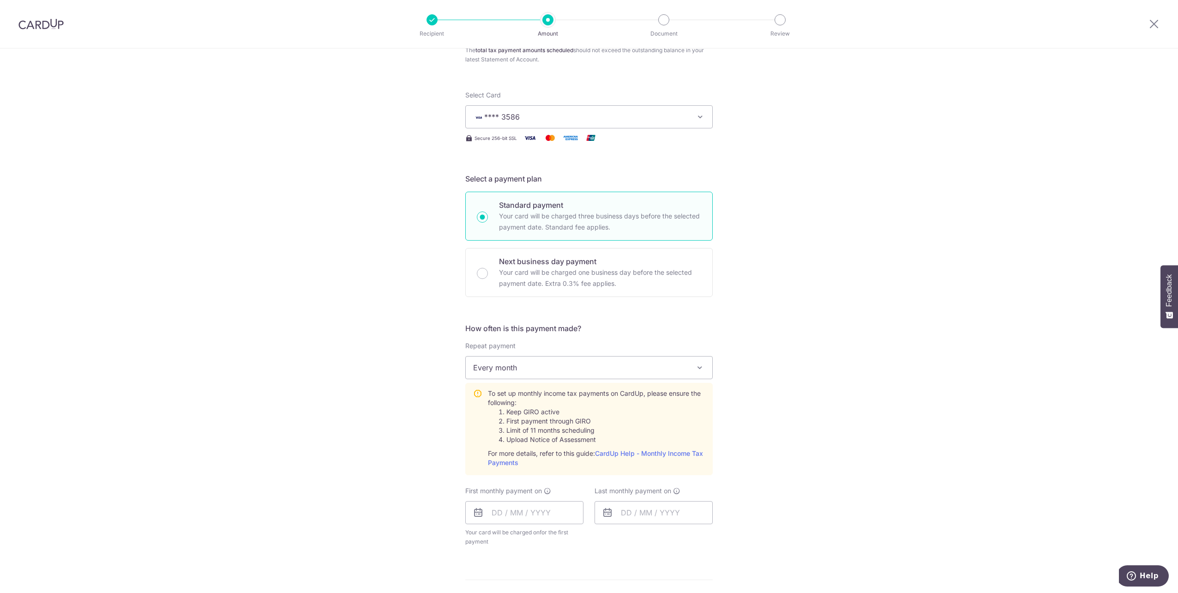
scroll to position [185, 0]
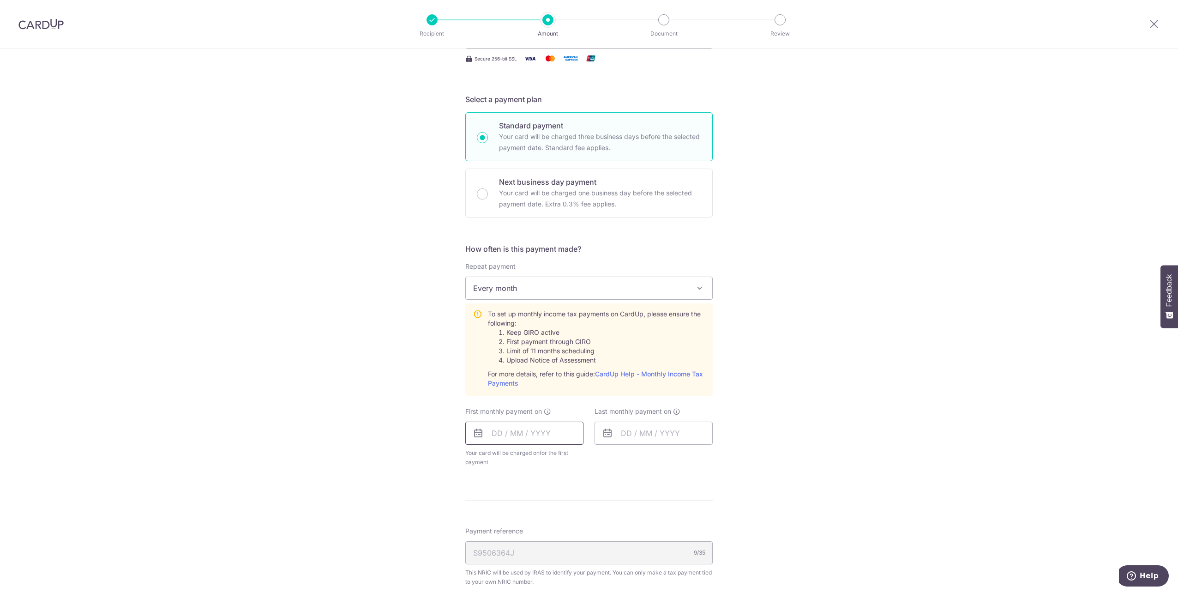
click at [539, 435] on input "text" at bounding box center [524, 433] width 118 height 23
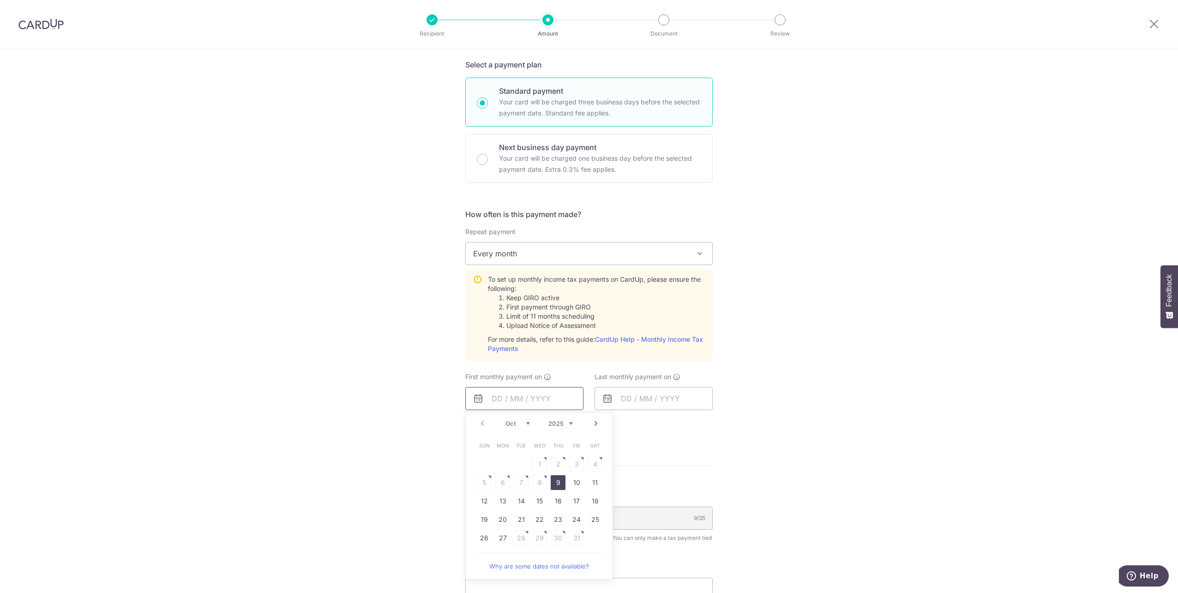
scroll to position [323, 0]
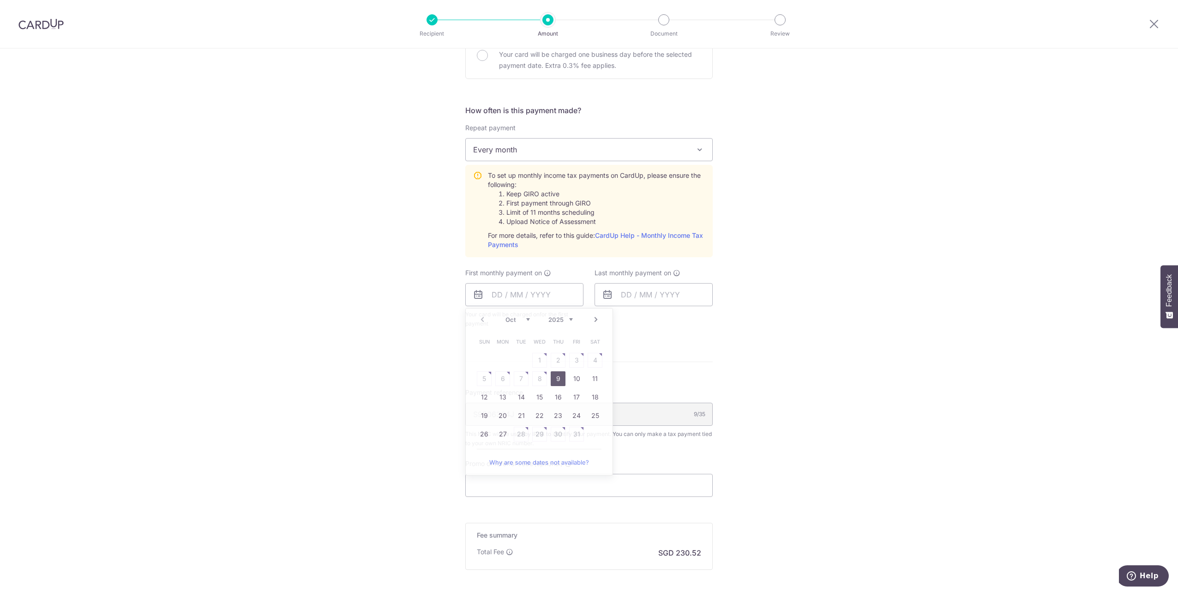
click at [338, 324] on div "Tell us more about your payment Enter one-time or monthly payment amount SGD 8,…" at bounding box center [589, 206] width 1178 height 963
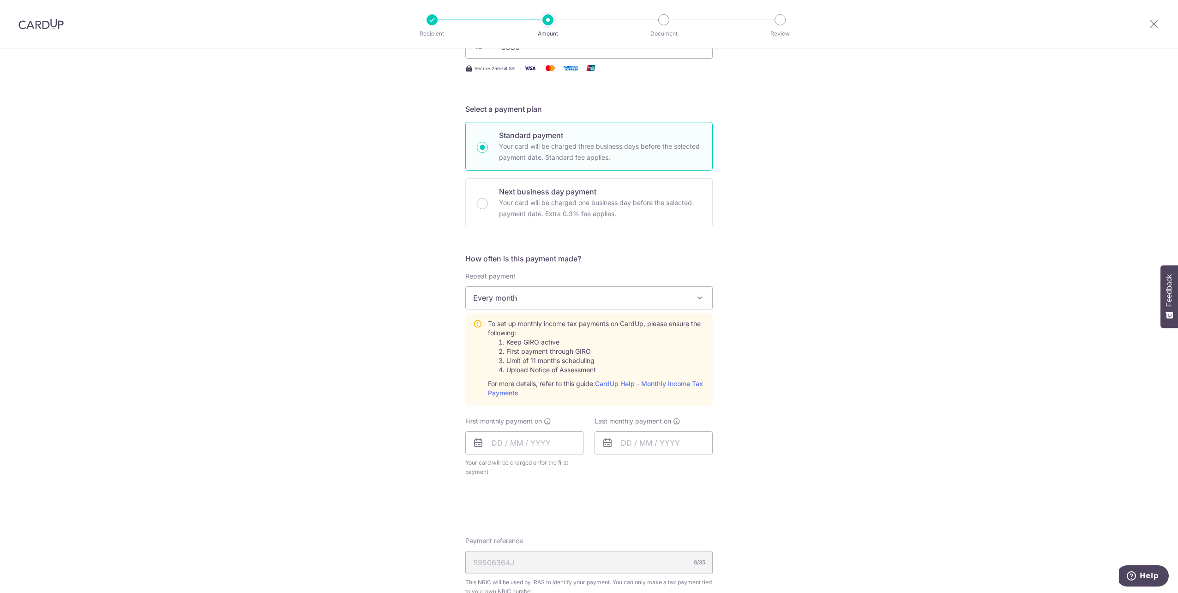
scroll to position [369, 0]
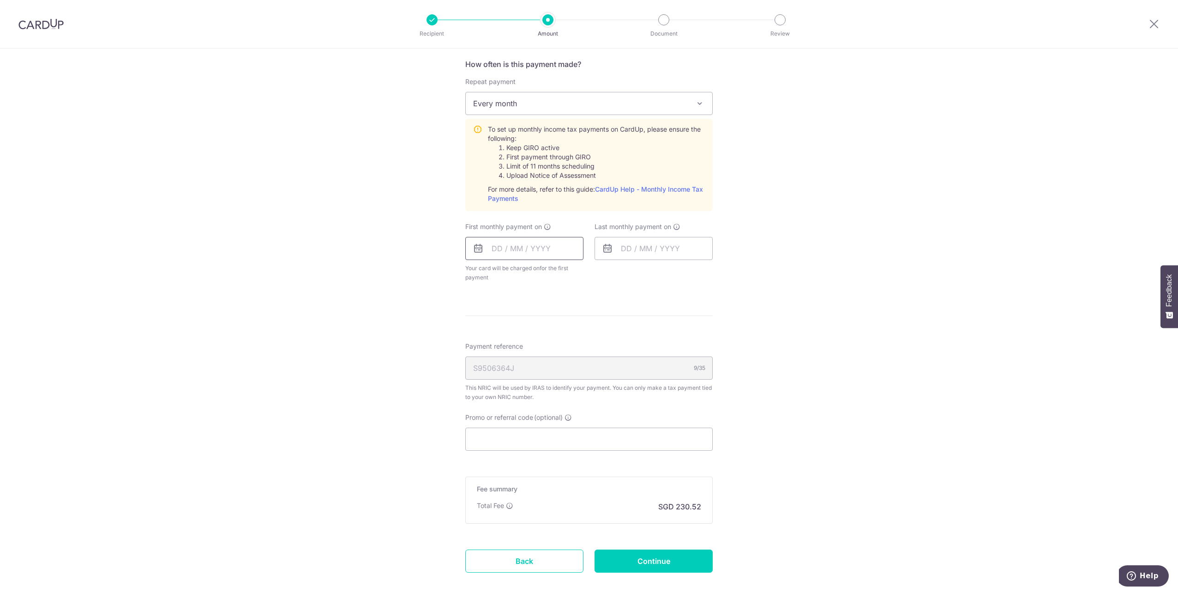
click at [560, 246] on input "text" at bounding box center [524, 248] width 118 height 23
click at [500, 386] on link "27" at bounding box center [502, 387] width 15 height 15
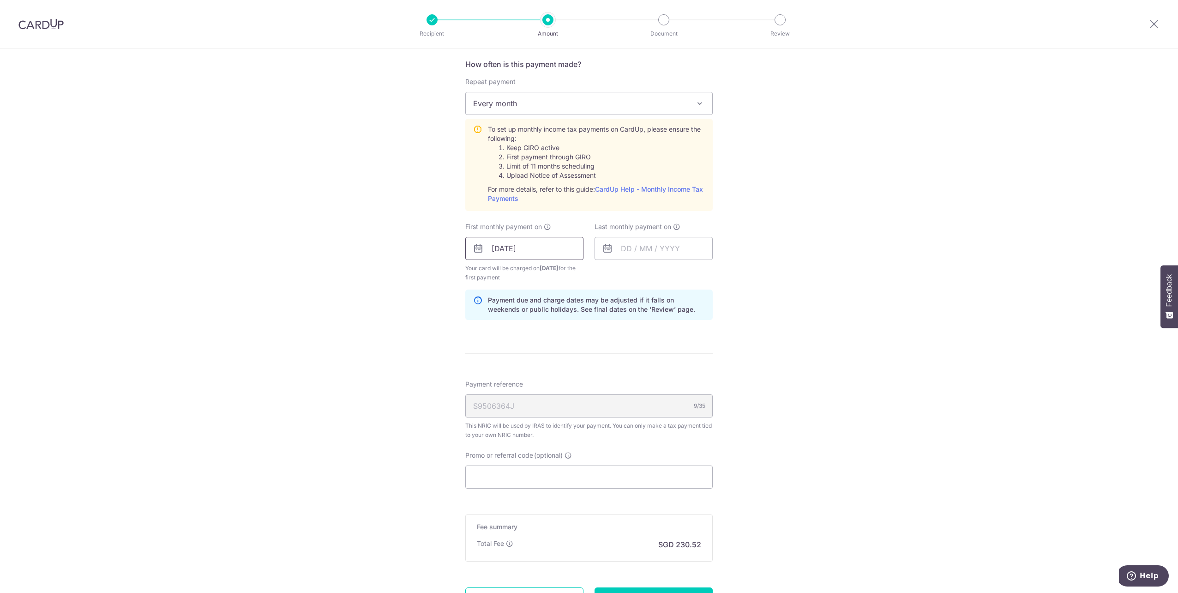
click at [571, 253] on input "27/10/2025" at bounding box center [524, 248] width 118 height 23
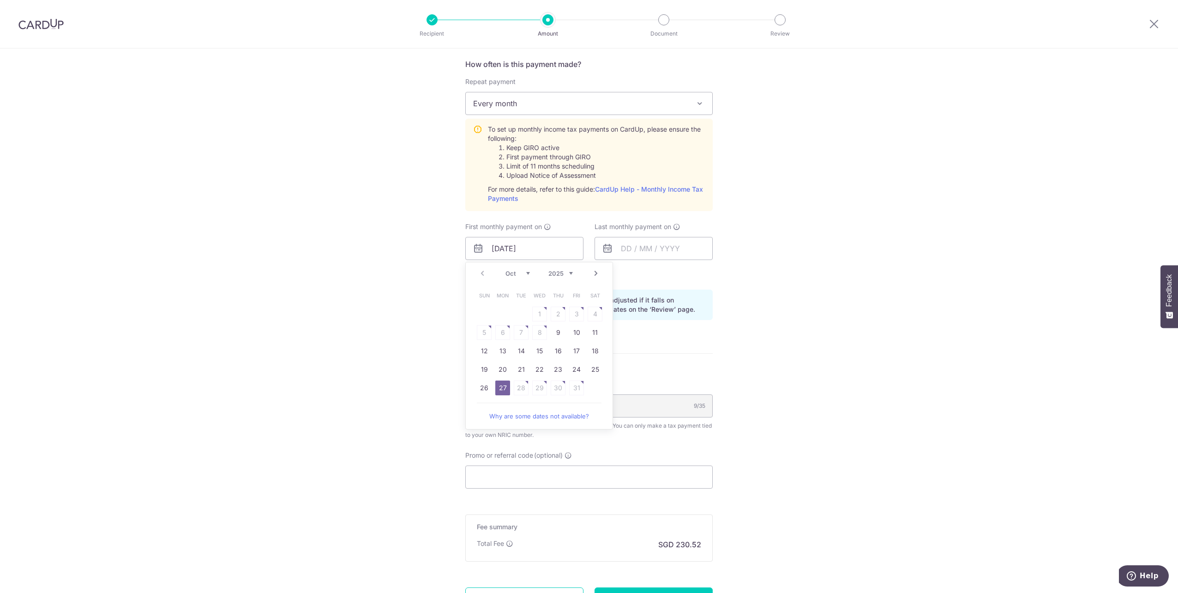
click at [734, 306] on div "Tell us more about your payment Enter one-time or monthly payment amount SGD 8,…" at bounding box center [589, 179] width 1178 height 1001
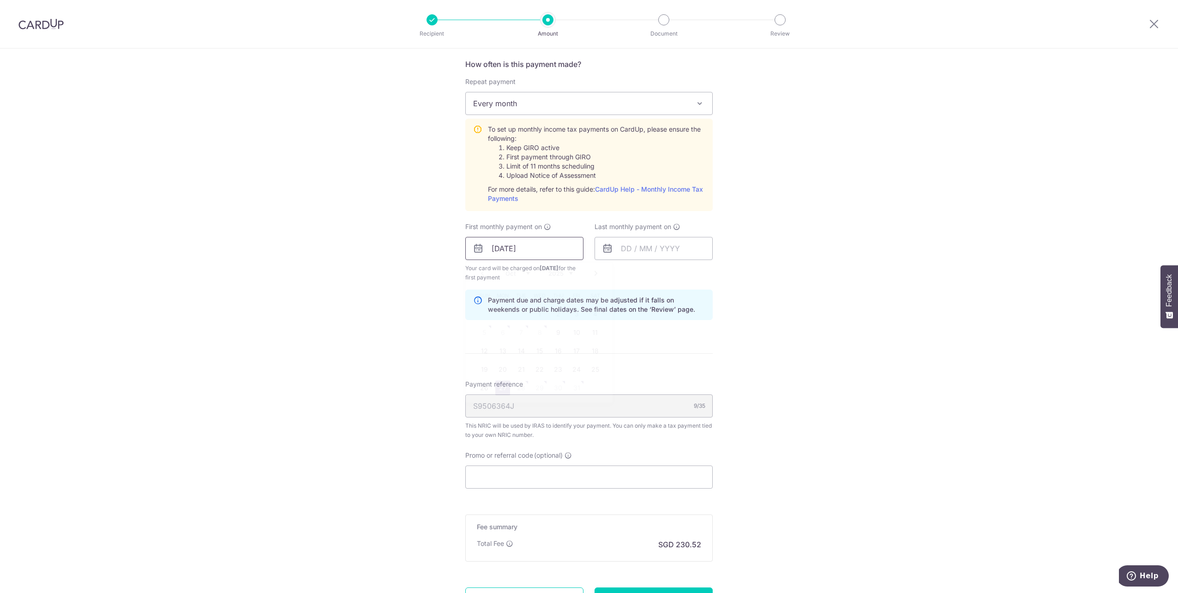
click at [538, 247] on input "27/10/2025" at bounding box center [524, 248] width 118 height 23
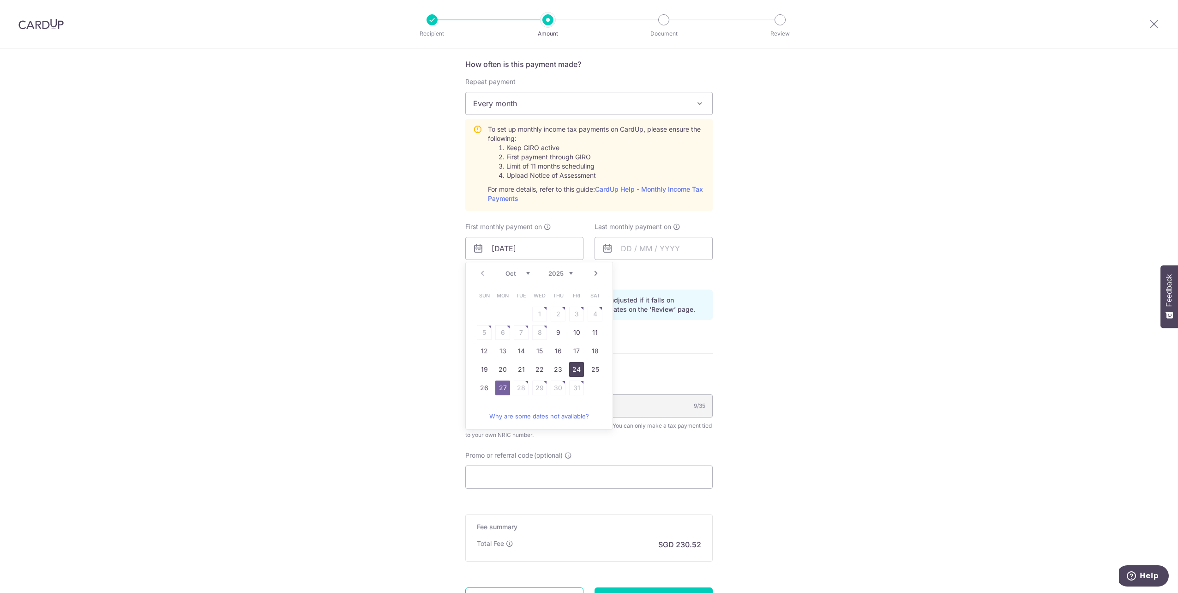
click at [578, 374] on link "24" at bounding box center [576, 369] width 15 height 15
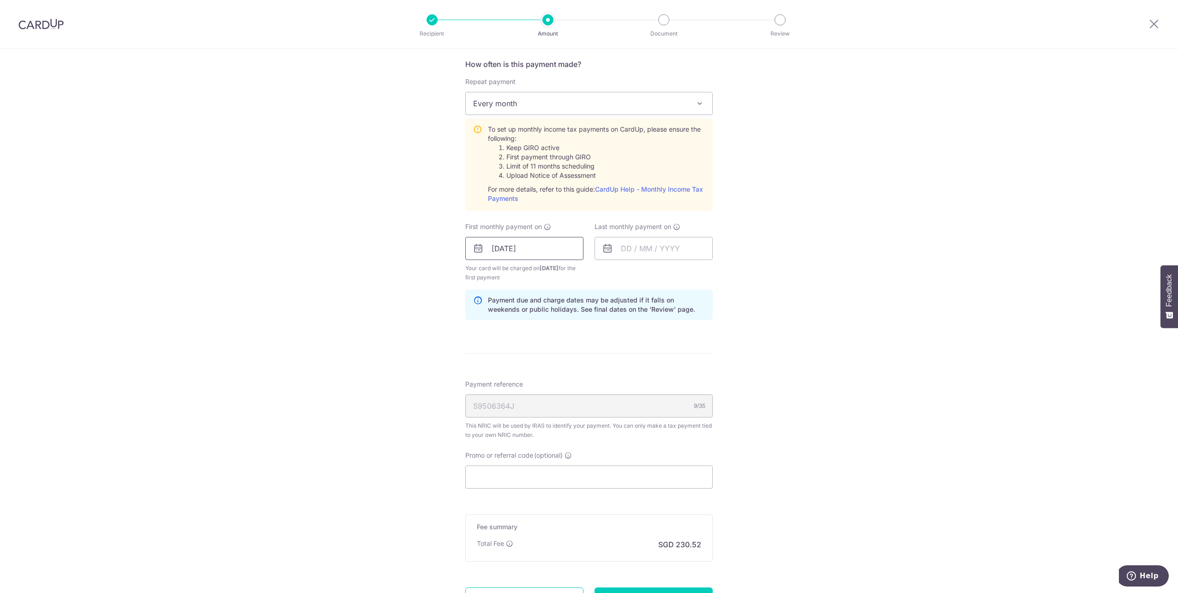
click at [574, 254] on input "24/10/2025" at bounding box center [524, 248] width 118 height 23
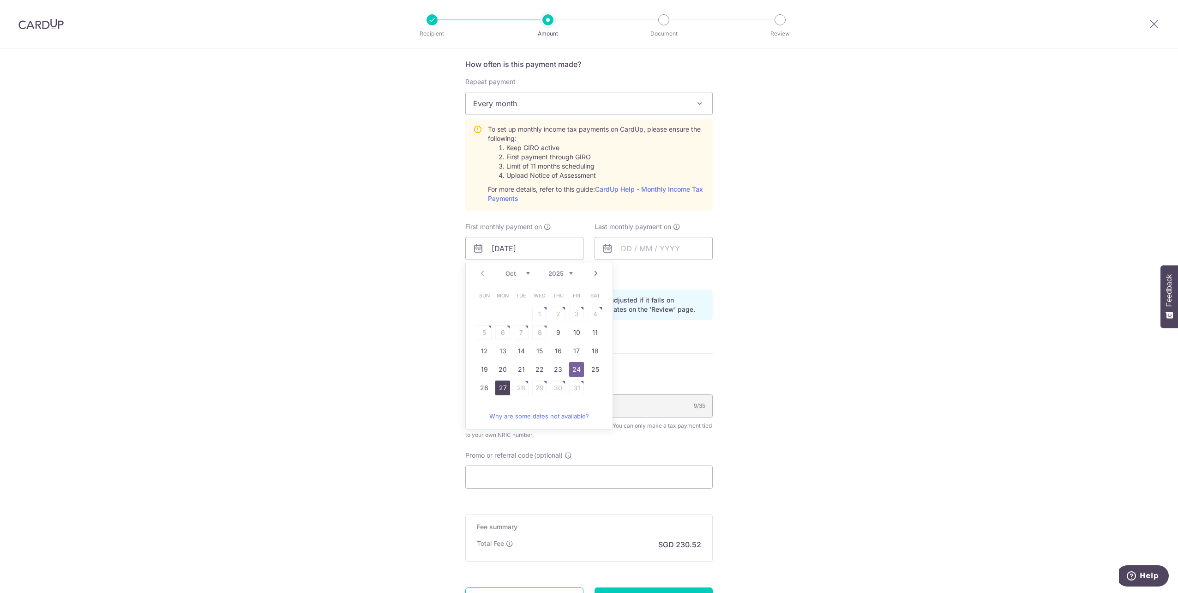
click at [497, 385] on link "27" at bounding box center [502, 387] width 15 height 15
type input "27/10/2025"
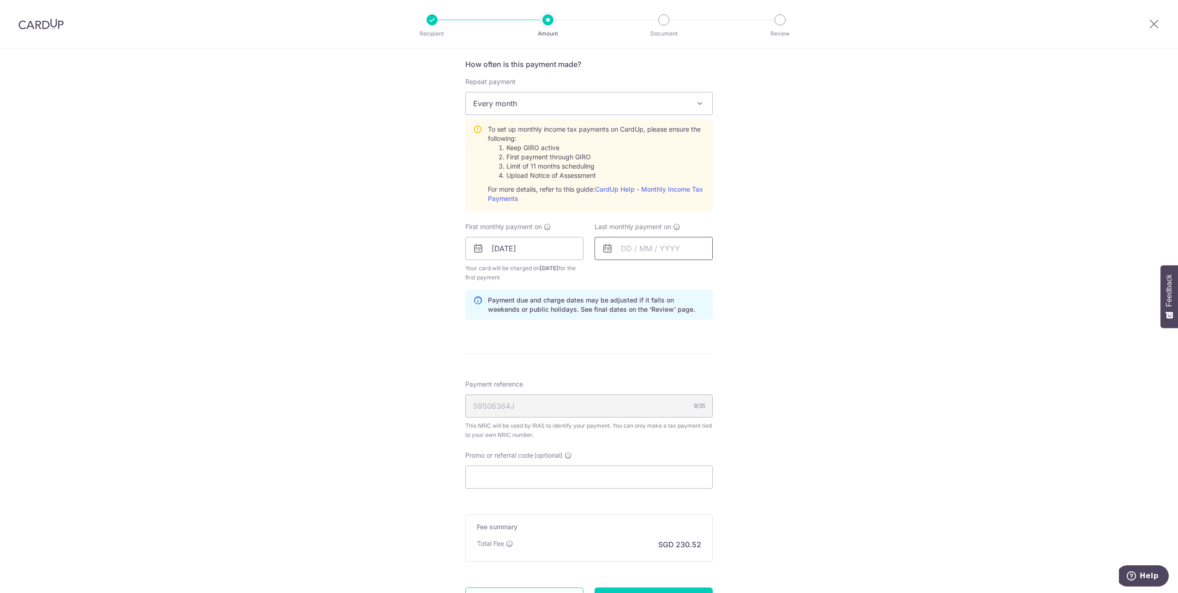
click at [647, 251] on input "text" at bounding box center [654, 248] width 118 height 23
click at [628, 392] on link "27" at bounding box center [632, 387] width 15 height 15
click at [641, 247] on input "27/10/2025" at bounding box center [654, 248] width 118 height 23
click at [724, 274] on link "Next" at bounding box center [725, 273] width 11 height 11
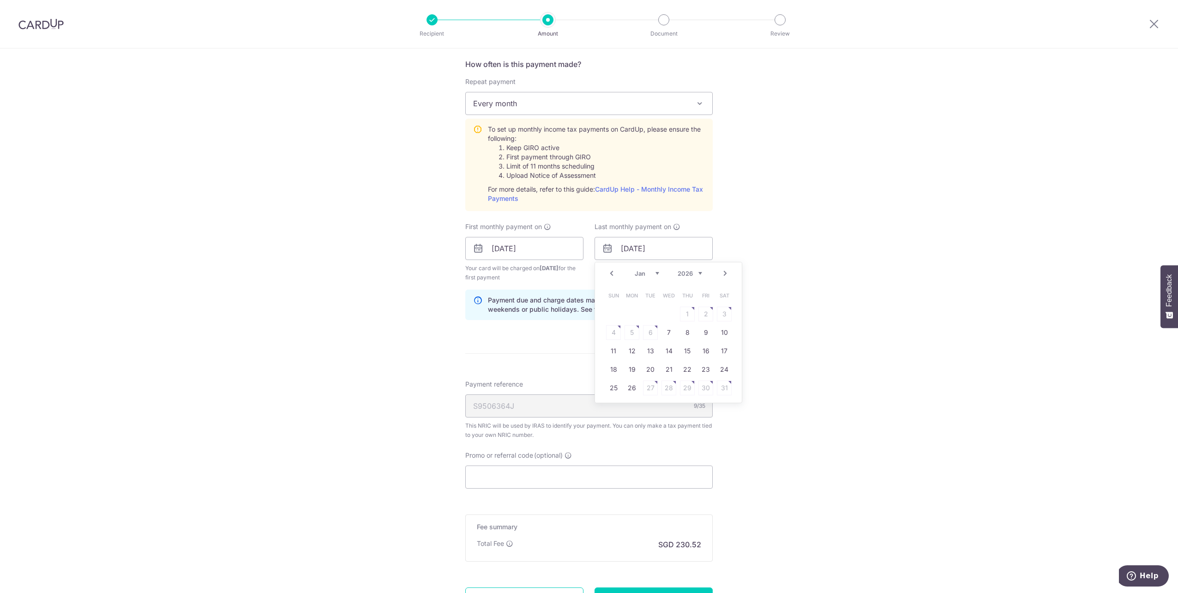
click at [724, 274] on link "Next" at bounding box center [725, 273] width 11 height 11
click at [613, 272] on link "Prev" at bounding box center [611, 273] width 11 height 11
click at [667, 369] on link "25" at bounding box center [669, 369] width 15 height 15
type input "25/03/2026"
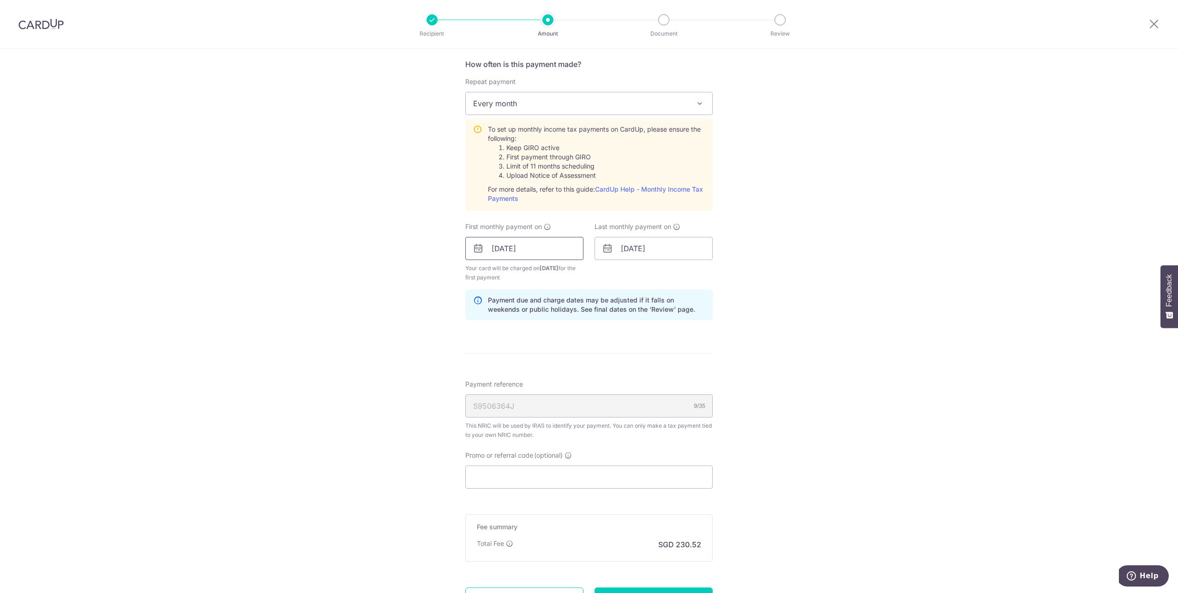
click at [553, 238] on input "27/10/2025" at bounding box center [524, 248] width 118 height 23
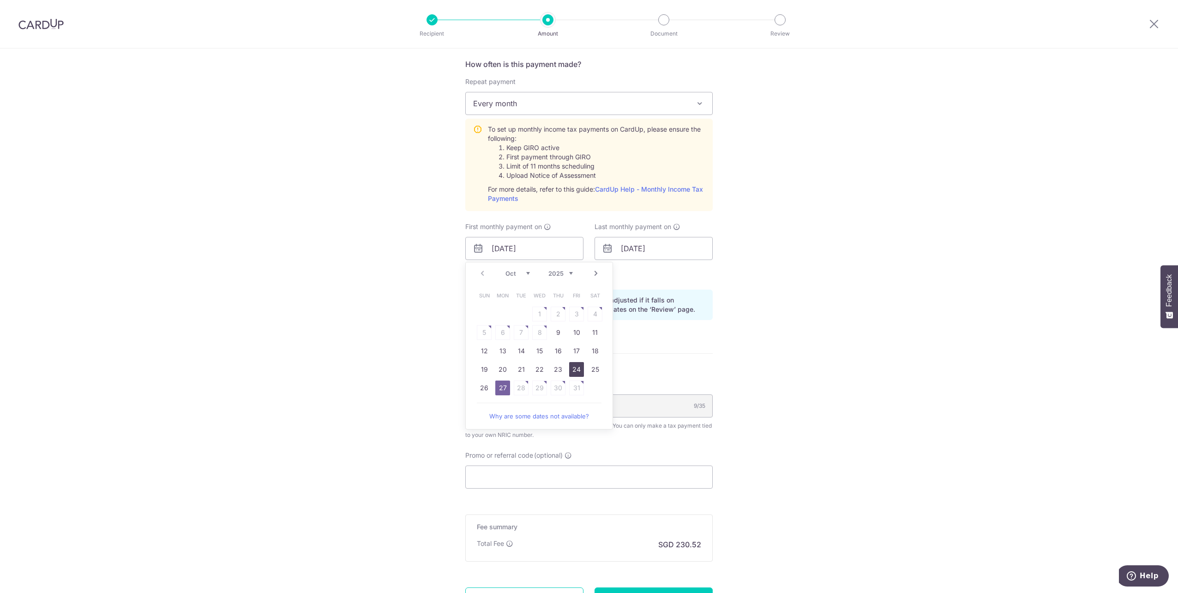
click at [576, 373] on link "24" at bounding box center [576, 369] width 15 height 15
type input "[DATE]"
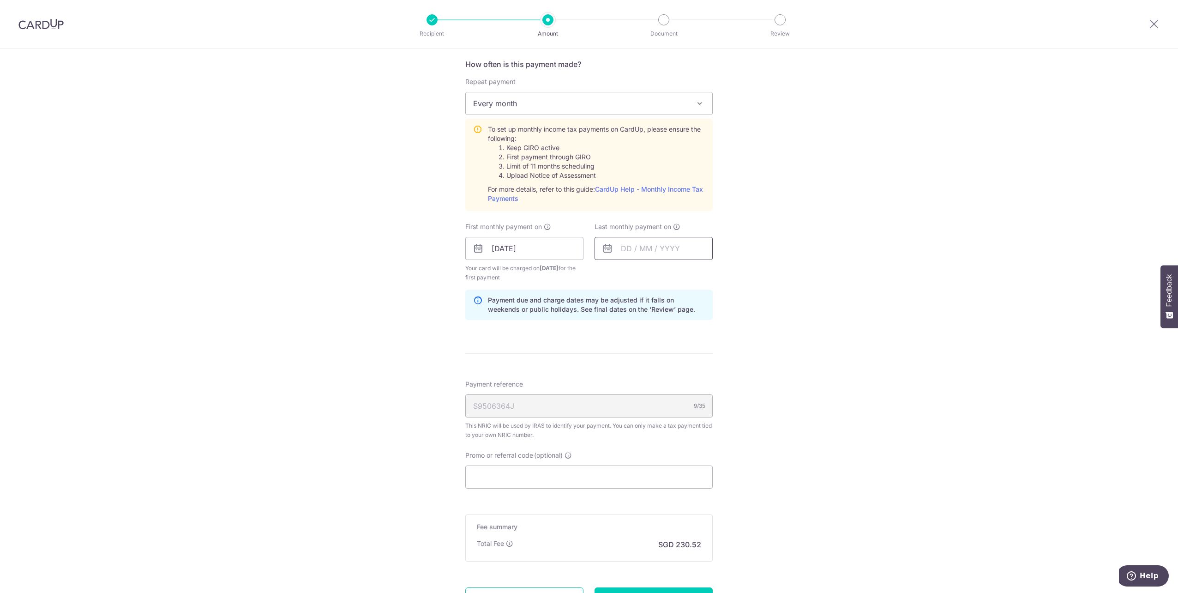
click at [650, 248] on input "text" at bounding box center [654, 248] width 118 height 23
click at [724, 276] on link "Next" at bounding box center [725, 273] width 11 height 11
click at [723, 273] on link "Next" at bounding box center [725, 273] width 11 height 11
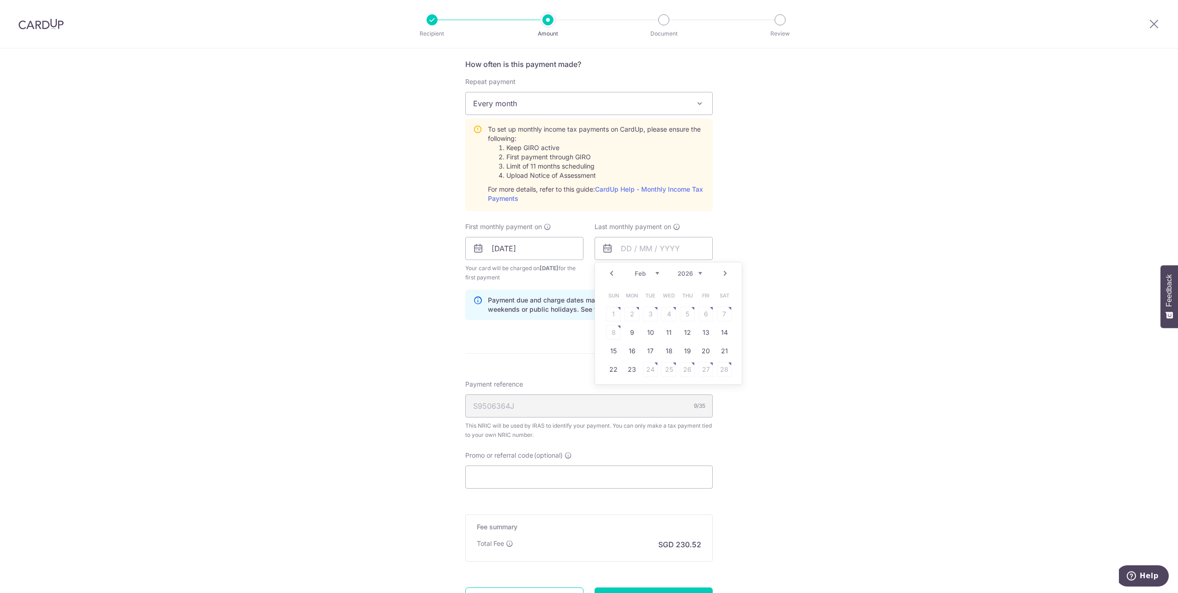
click at [723, 273] on link "Next" at bounding box center [725, 273] width 11 height 11
click at [666, 368] on link "25" at bounding box center [669, 369] width 15 height 15
type input "25/03/2026"
click at [561, 253] on input "[DATE]" at bounding box center [524, 248] width 118 height 23
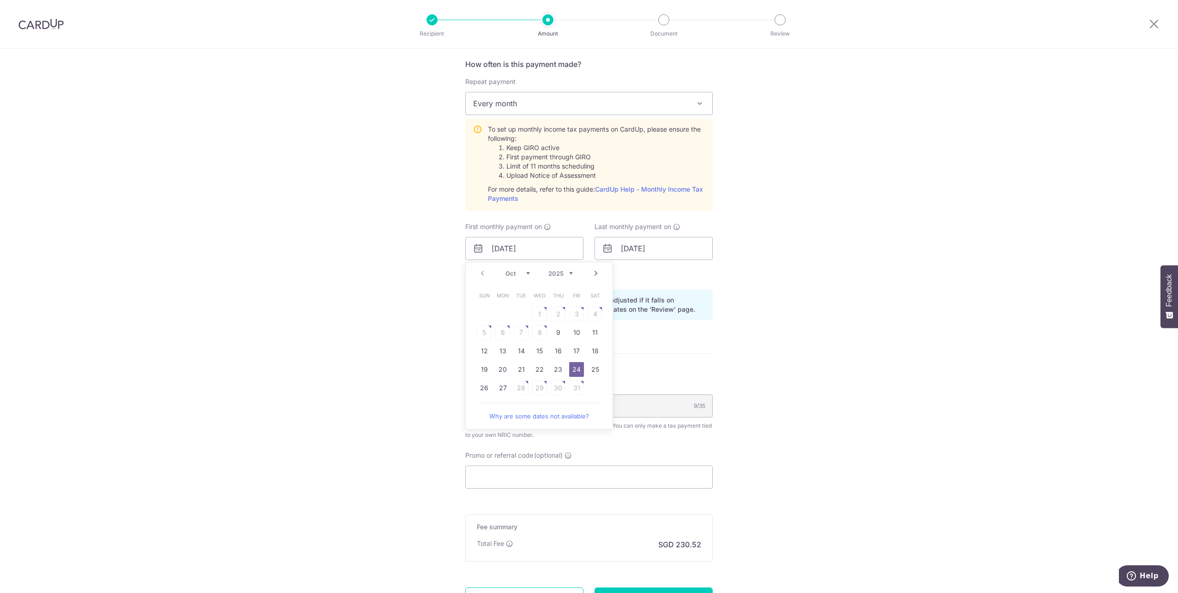
click at [769, 307] on div "Tell us more about your payment Enter one-time or monthly payment amount SGD 8,…" at bounding box center [589, 179] width 1178 height 1001
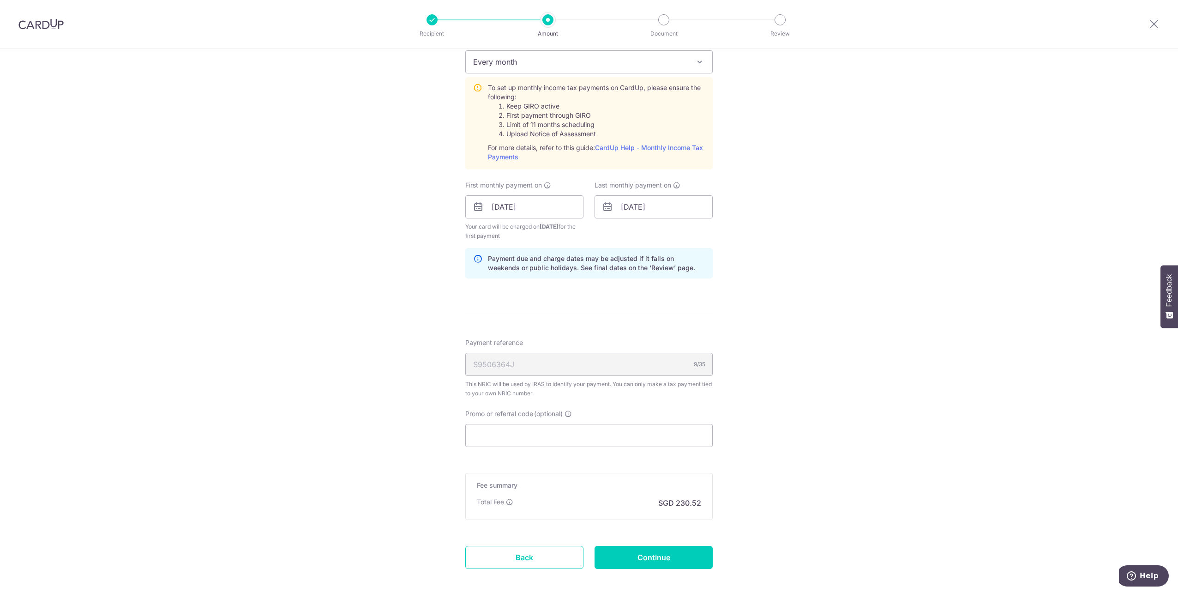
scroll to position [456, 0]
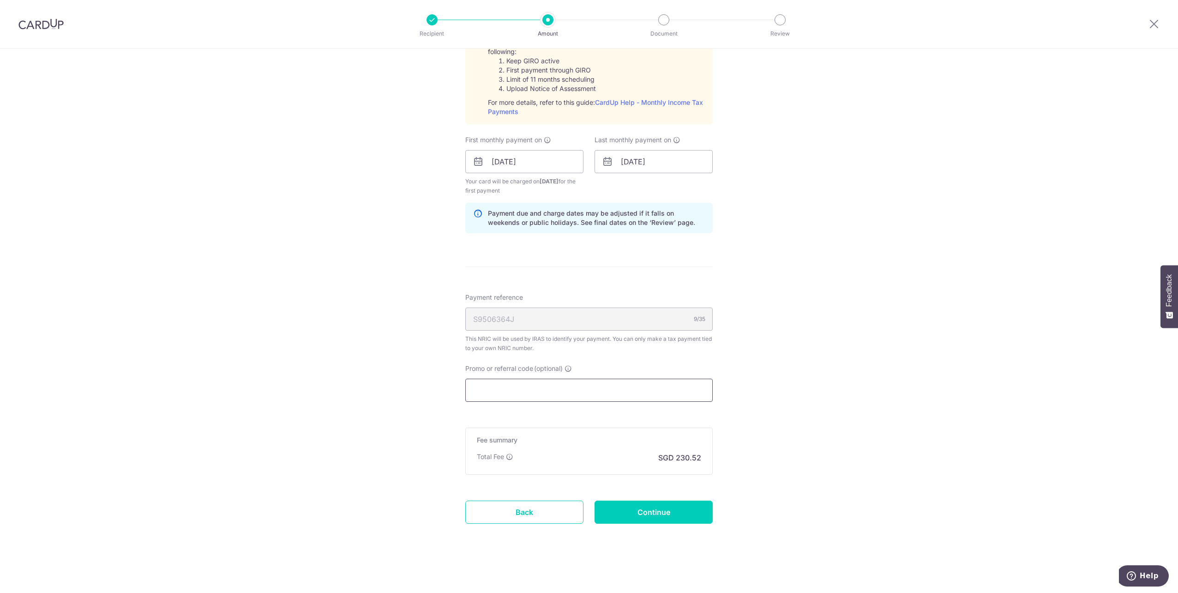
click at [634, 389] on input "Promo or referral code (optional)" at bounding box center [589, 390] width 248 height 23
click at [835, 341] on div "Tell us more about your payment Enter one-time or monthly payment amount SGD 8,…" at bounding box center [589, 92] width 1178 height 1001
click at [661, 520] on input "Continue" at bounding box center [654, 512] width 118 height 23
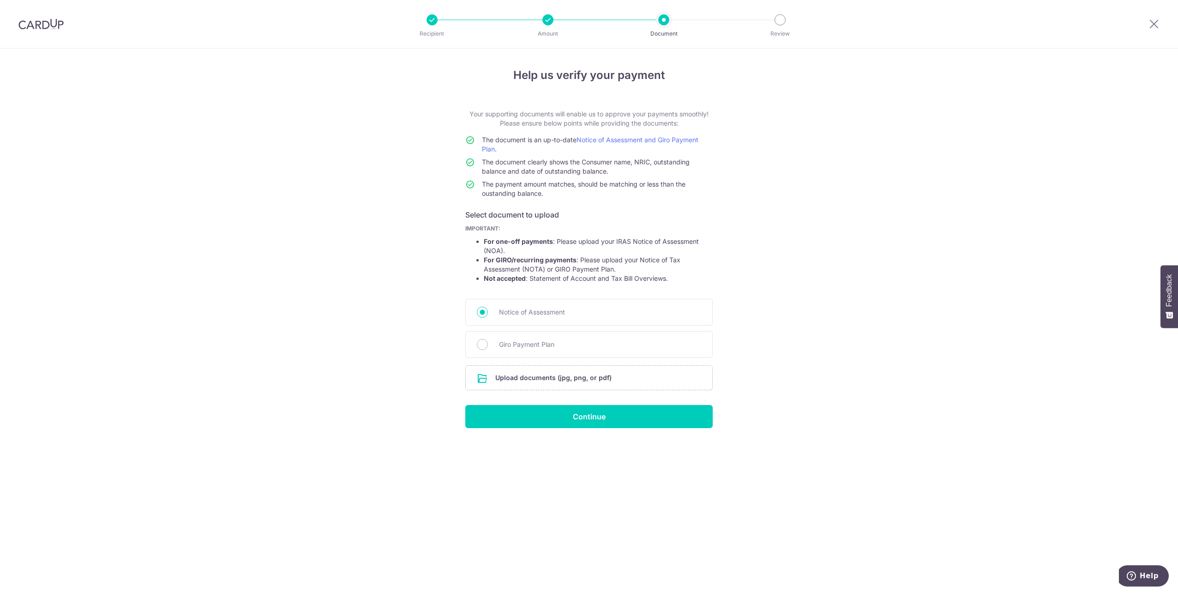
click at [558, 318] on div "Notice of Assessment" at bounding box center [589, 312] width 248 height 27
click at [578, 351] on div "Giro Payment Plan" at bounding box center [589, 344] width 248 height 27
click at [477, 345] on input "Giro Payment Plan" at bounding box center [482, 344] width 11 height 11
radio input "true"
click at [546, 374] on input "file" at bounding box center [589, 378] width 247 height 24
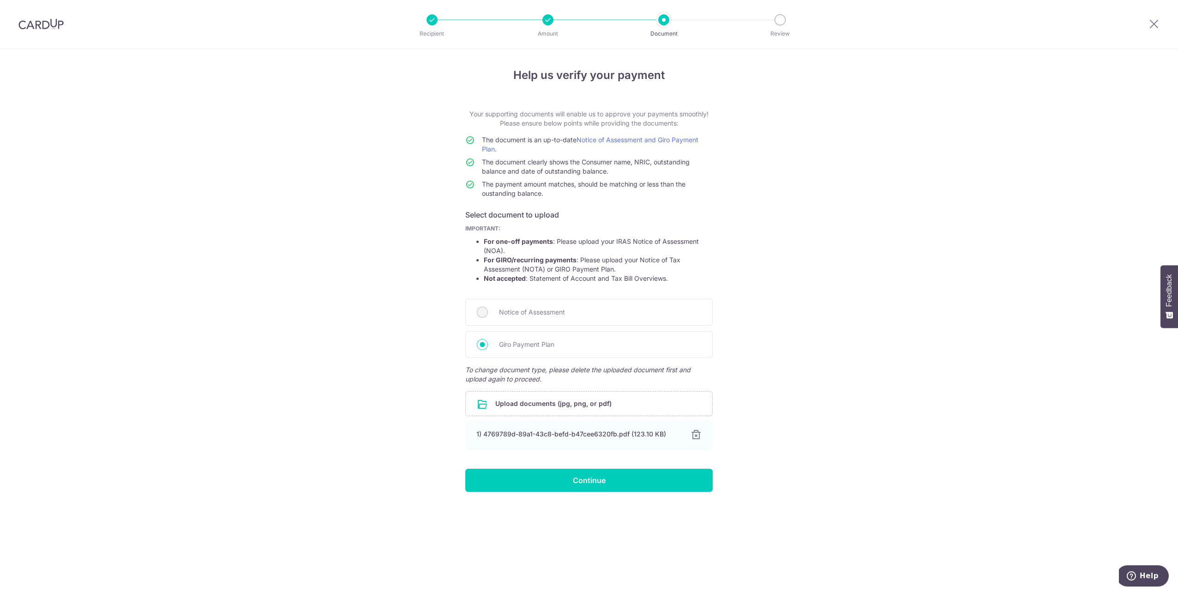
drag, startPoint x: 577, startPoint y: 404, endPoint x: 912, endPoint y: 407, distance: 335.3
click at [912, 407] on div "Help us verify your payment Your supporting documents will enable us to approve…" at bounding box center [589, 320] width 1178 height 544
click at [659, 479] on input "Continue" at bounding box center [589, 480] width 248 height 23
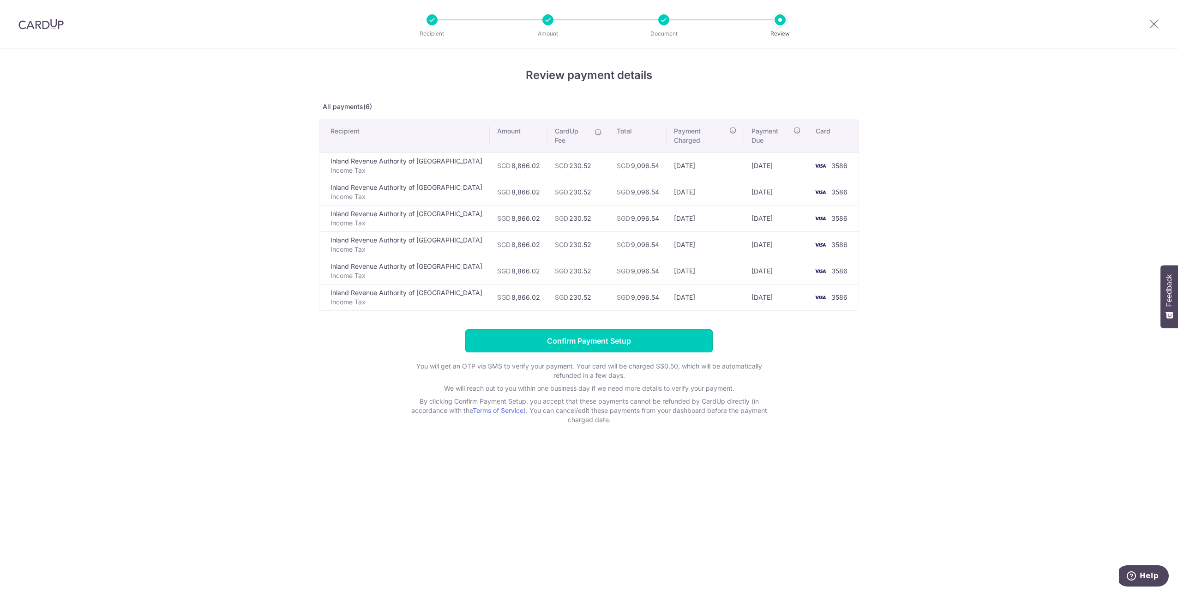
click at [631, 339] on input "Confirm Payment Setup" at bounding box center [589, 340] width 248 height 23
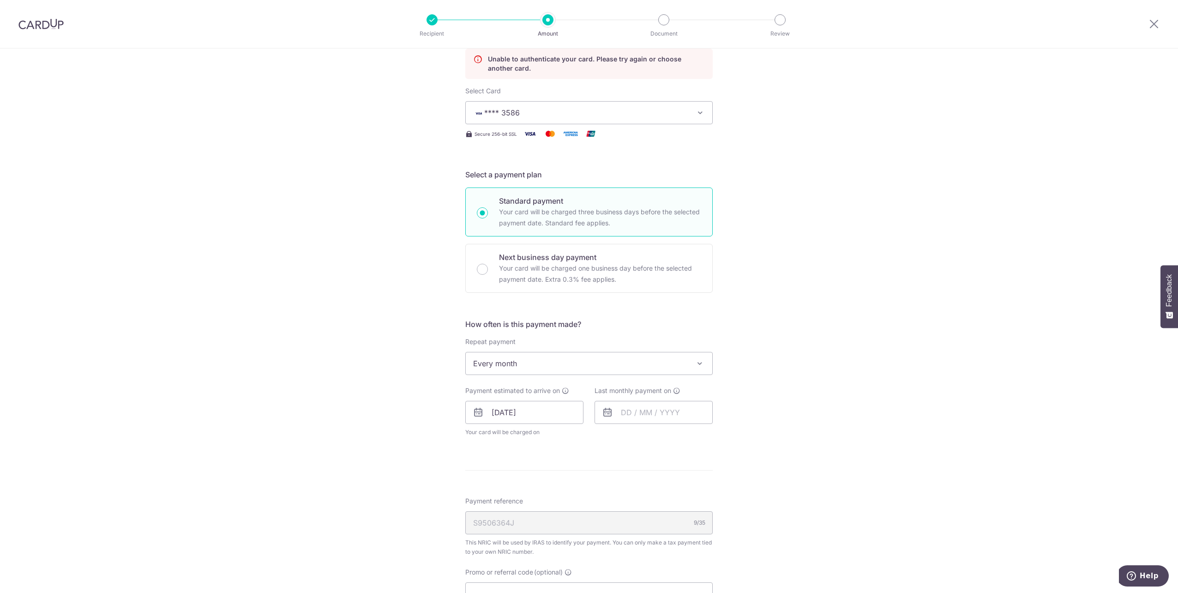
click at [356, 262] on div "Tell us more about your payment Enter one-time or monthly payment amount SGD 8,…" at bounding box center [589, 348] width 1178 height 895
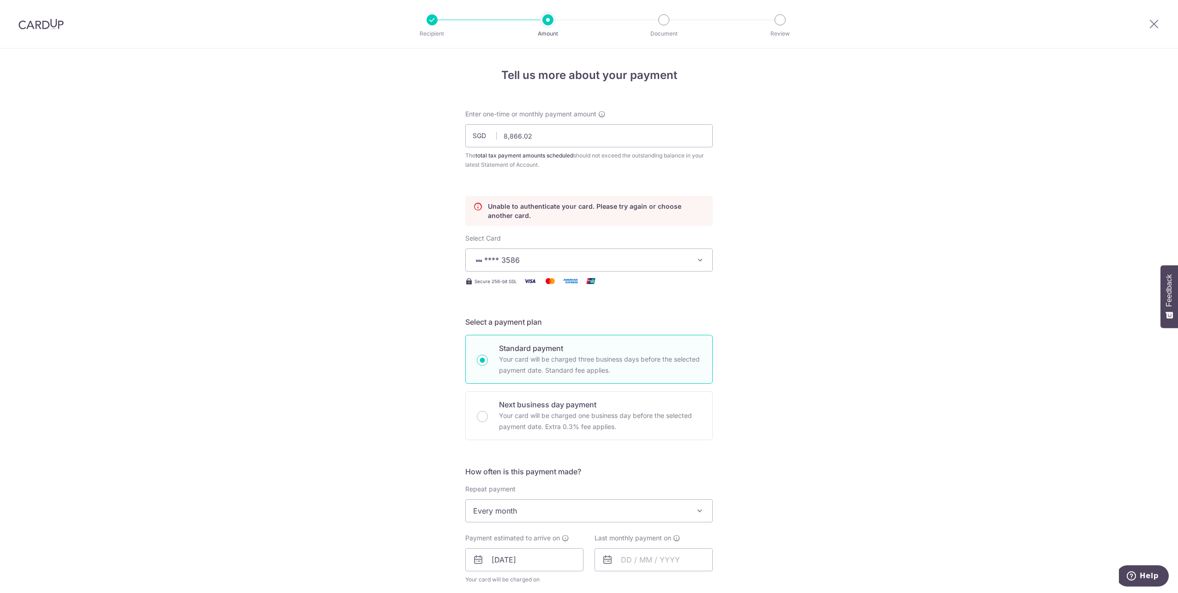
scroll to position [351, 0]
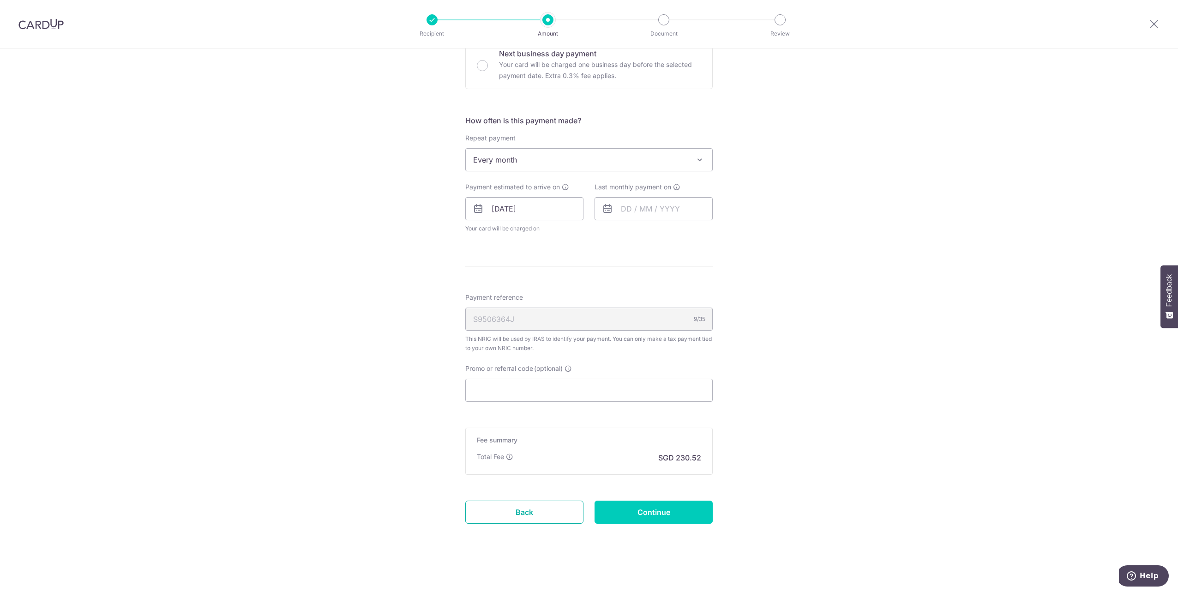
click at [514, 519] on link "Back" at bounding box center [524, 512] width 118 height 23
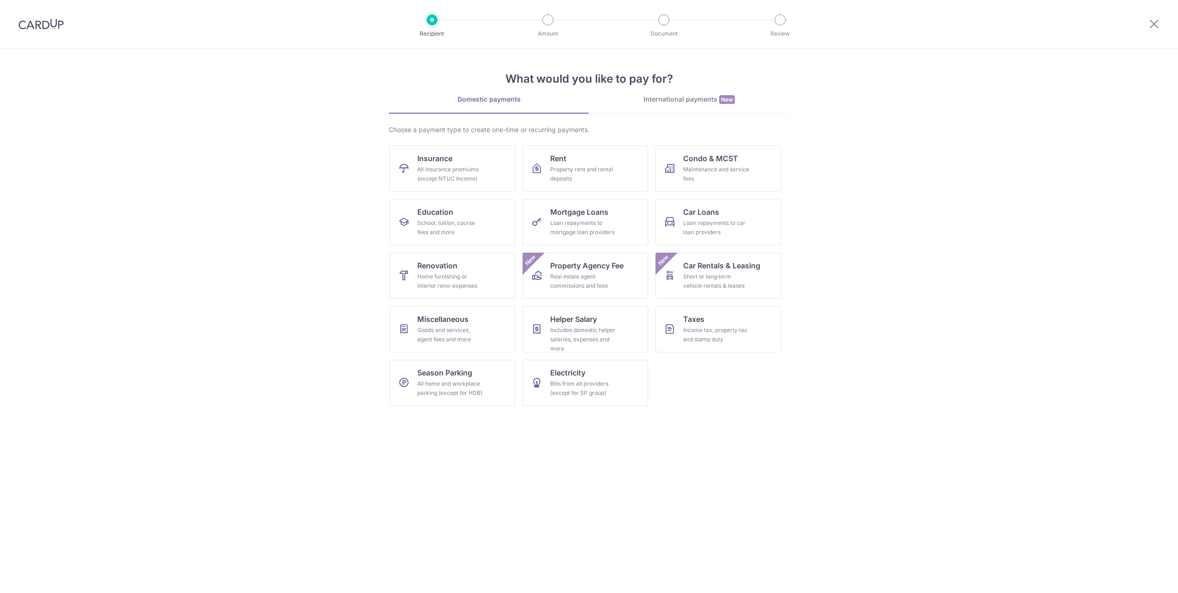
click at [1153, 17] on div at bounding box center [1154, 24] width 48 height 48
click at [1154, 24] on icon at bounding box center [1154, 24] width 11 height 12
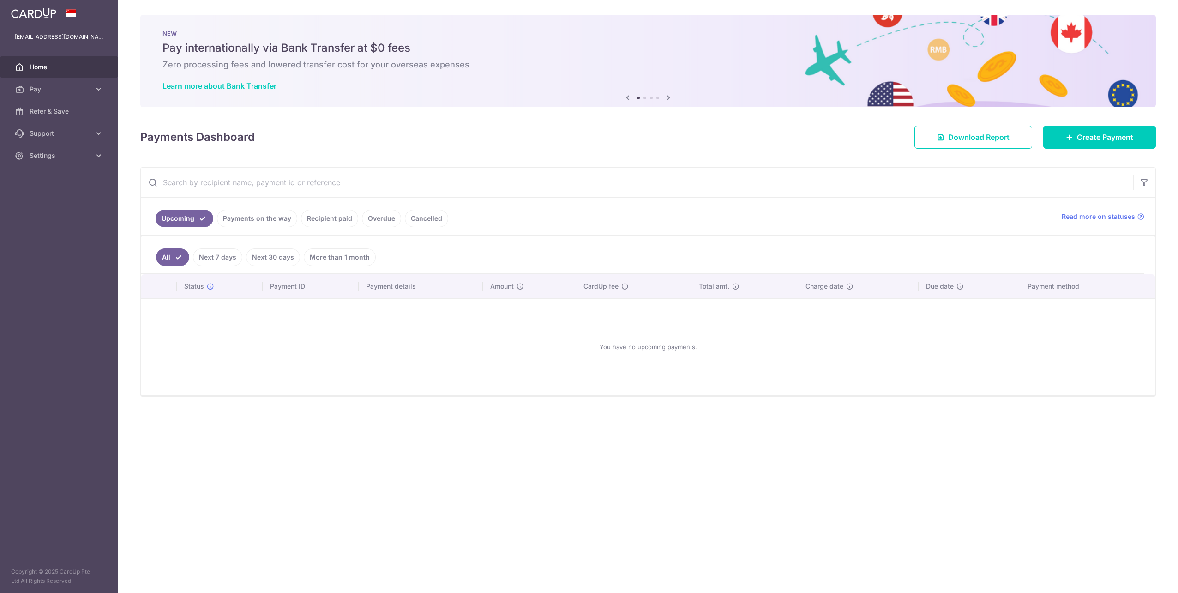
click at [43, 84] on link "Pay" at bounding box center [59, 89] width 118 height 22
click at [51, 107] on span "Payments" at bounding box center [60, 111] width 61 height 9
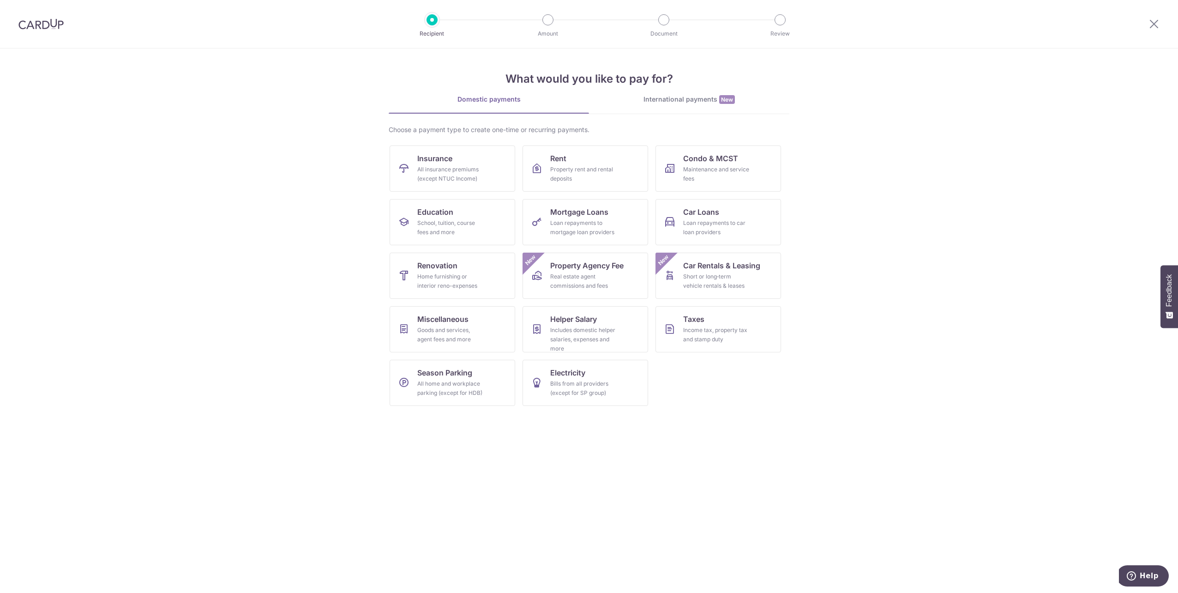
click at [42, 20] on img at bounding box center [40, 23] width 45 height 11
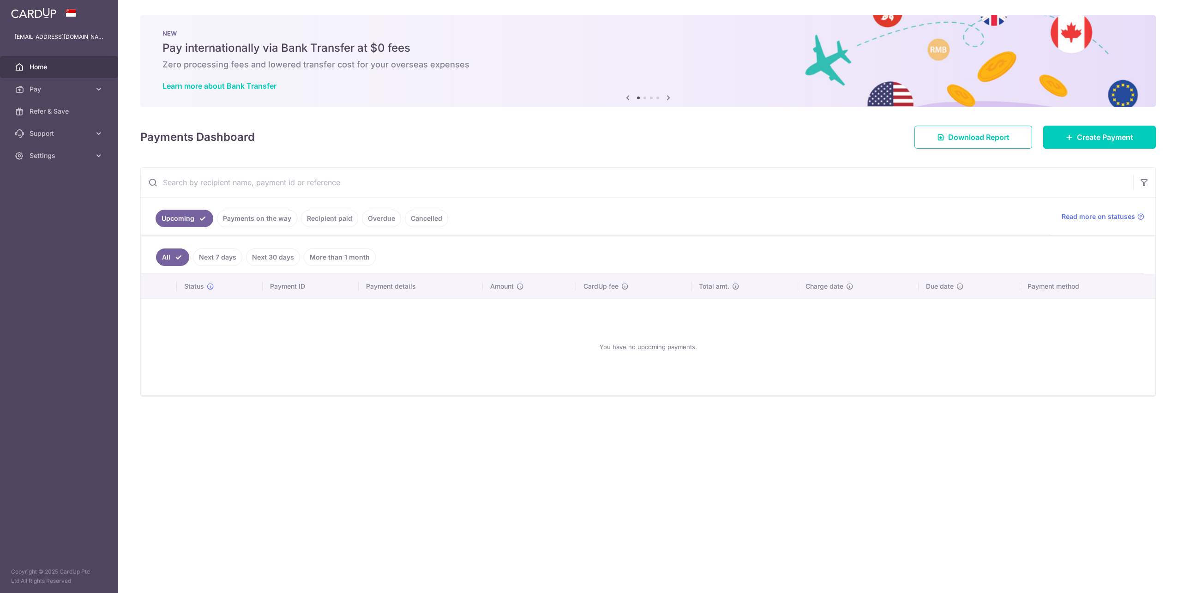
click at [1155, 24] on div "NEW Pay internationally via Bank Transfer at $0 fees Zero processing fees and l…" at bounding box center [648, 61] width 1016 height 92
drag, startPoint x: 1155, startPoint y: 24, endPoint x: 718, endPoint y: 307, distance: 521.2
click at [1037, 234] on div "× Pause Schedule Pause all future payments in this series Pause just this one p…" at bounding box center [648, 296] width 1060 height 593
drag, startPoint x: 320, startPoint y: 407, endPoint x: 328, endPoint y: 373, distance: 35.1
click at [325, 403] on div "× Pause Schedule Pause all future payments in this series Pause just this one p…" at bounding box center [648, 296] width 1060 height 593
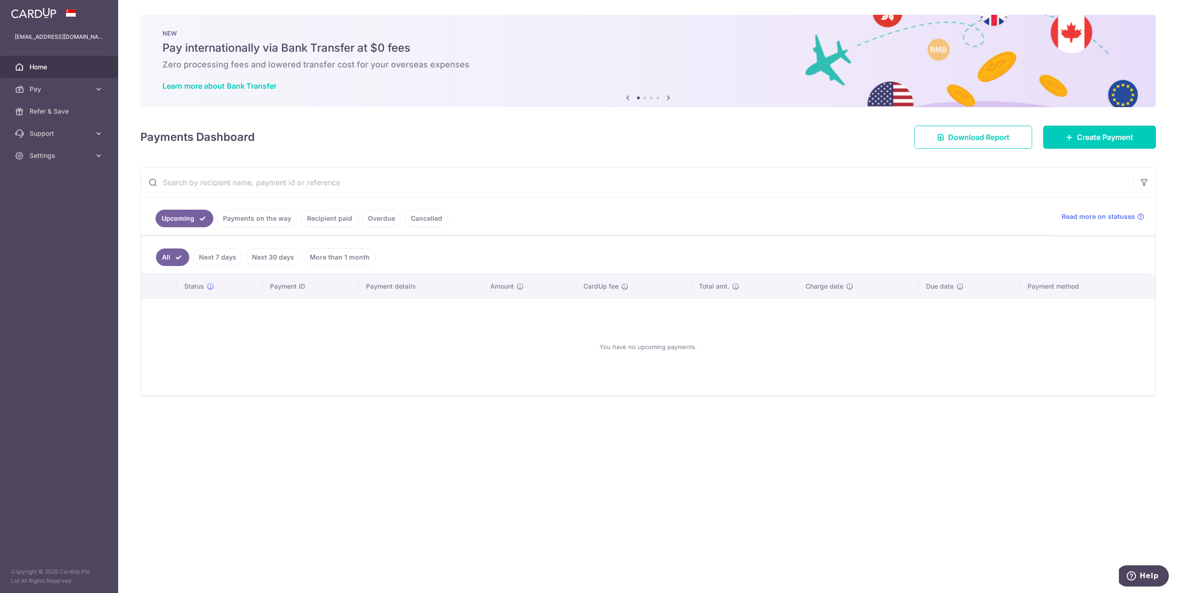
click at [1075, 133] on link "Create Payment" at bounding box center [1100, 137] width 113 height 23
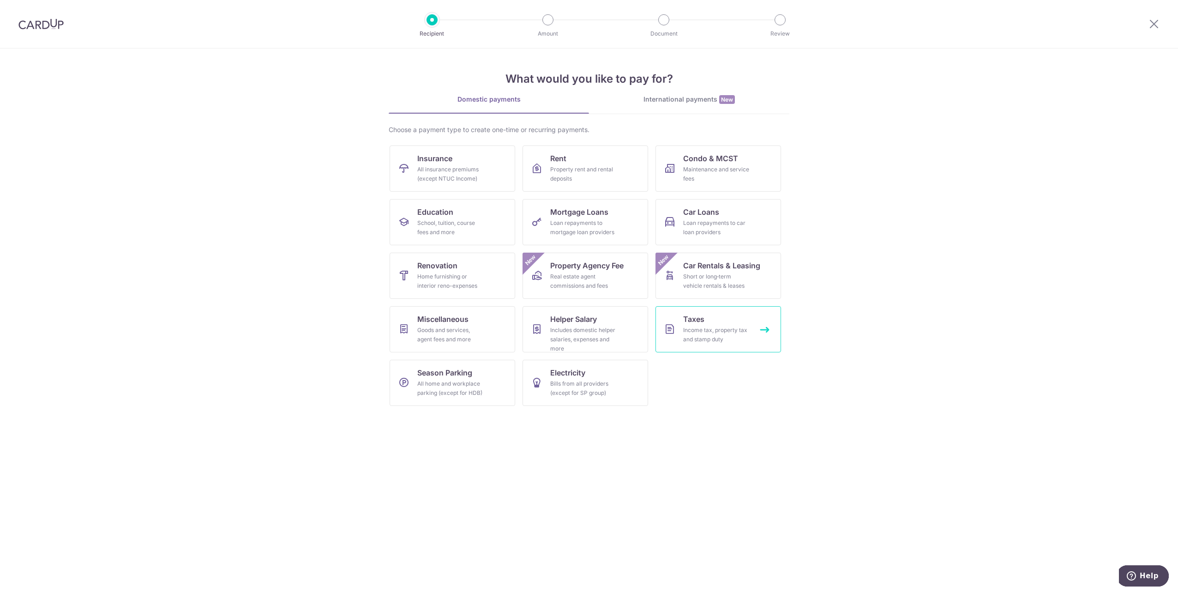
click at [707, 332] on div "Income tax, property tax and stamp duty" at bounding box center [716, 335] width 66 height 18
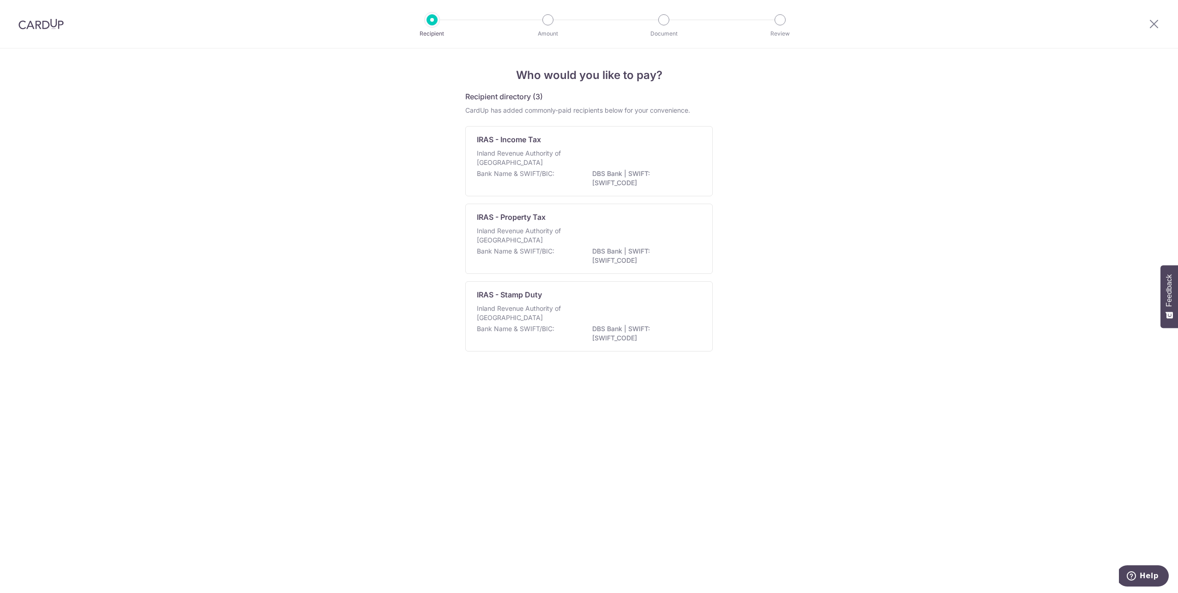
click at [642, 173] on p "DBS Bank | SWIFT: [SWIFT_CODE]" at bounding box center [643, 178] width 103 height 18
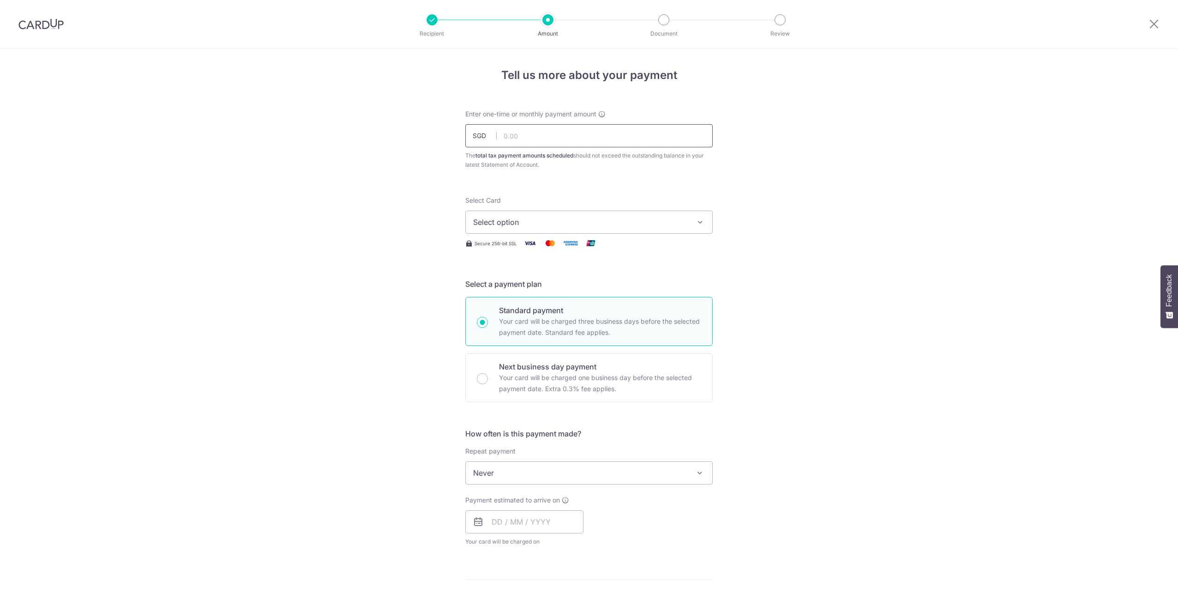
click at [570, 141] on input "text" at bounding box center [589, 135] width 248 height 23
type input "8,866.02"
drag, startPoint x: 934, startPoint y: 235, endPoint x: 818, endPoint y: 225, distance: 115.9
click at [934, 235] on div "Tell us more about your payment Enter one-time or monthly payment amount SGD 8,…" at bounding box center [589, 476] width 1178 height 857
click at [538, 224] on span "Select option" at bounding box center [580, 222] width 215 height 11
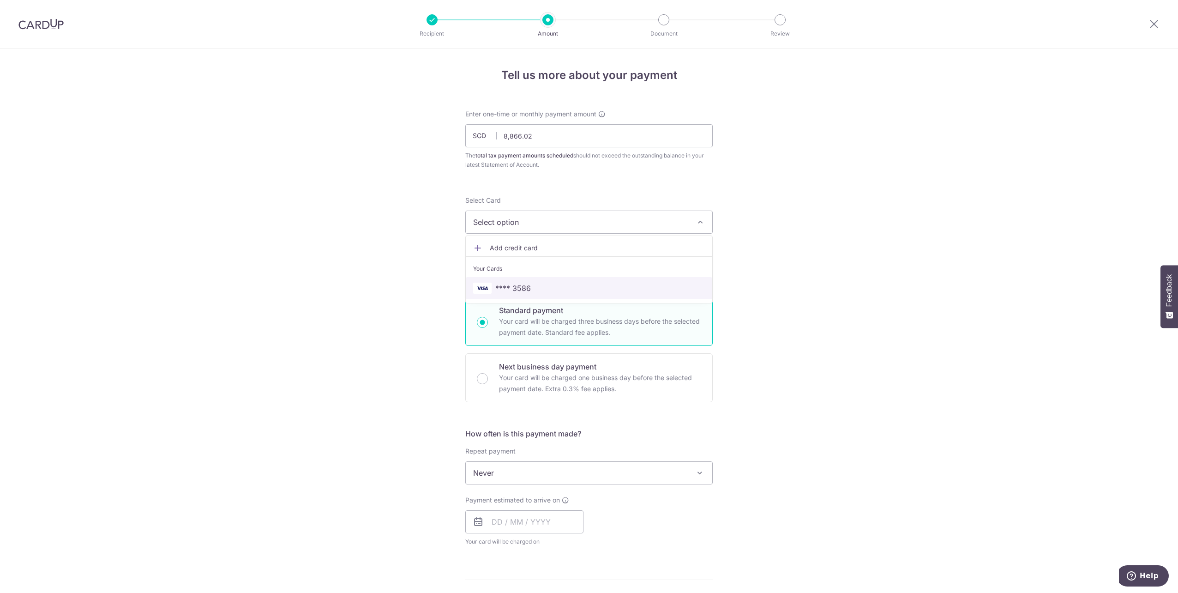
click at [544, 287] on span "**** 3586" at bounding box center [589, 288] width 232 height 11
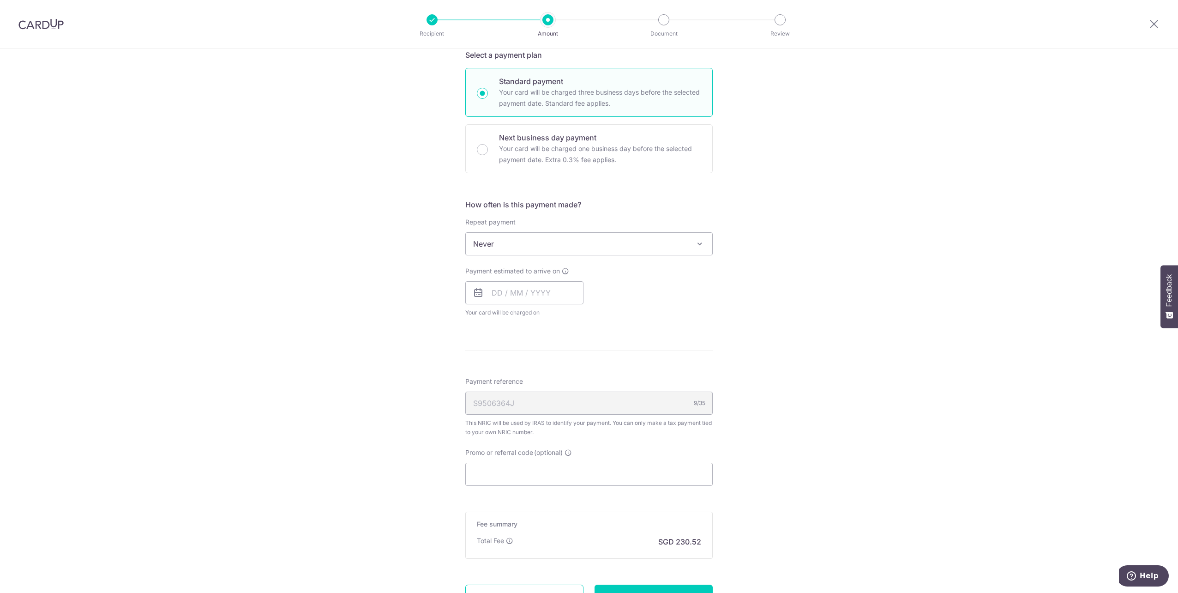
scroll to position [231, 0]
click at [644, 245] on span "Never" at bounding box center [589, 242] width 247 height 22
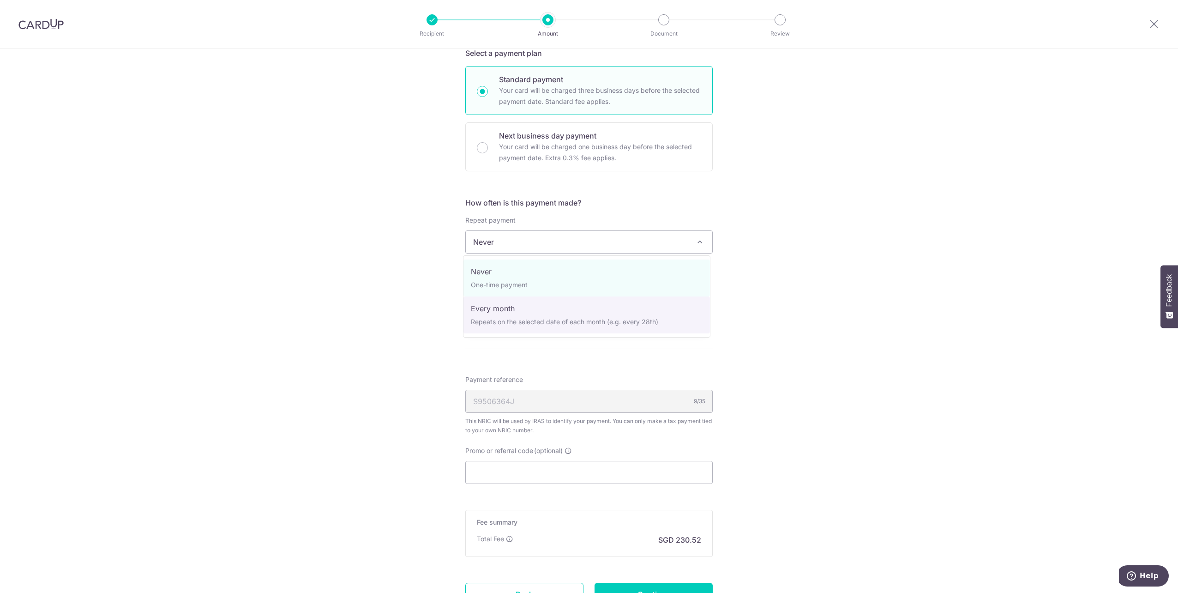
select select "3"
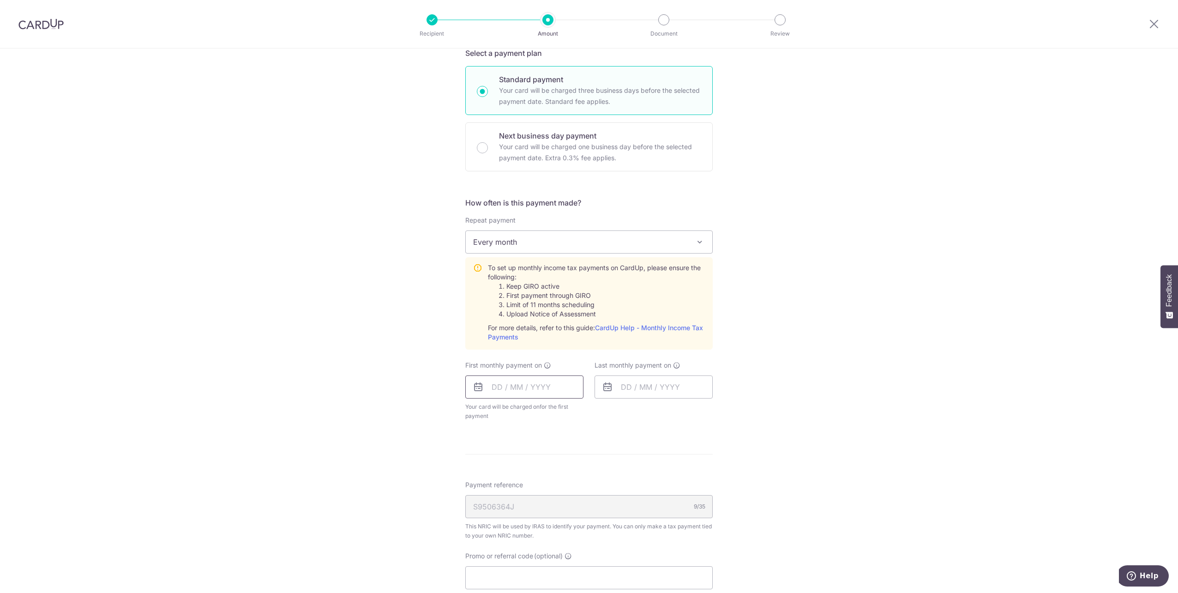
drag, startPoint x: 528, startPoint y: 387, endPoint x: 535, endPoint y: 389, distance: 7.5
click at [529, 387] on input "text" at bounding box center [524, 386] width 118 height 23
click at [574, 509] on link "24" at bounding box center [576, 508] width 15 height 15
type input "[DATE]"
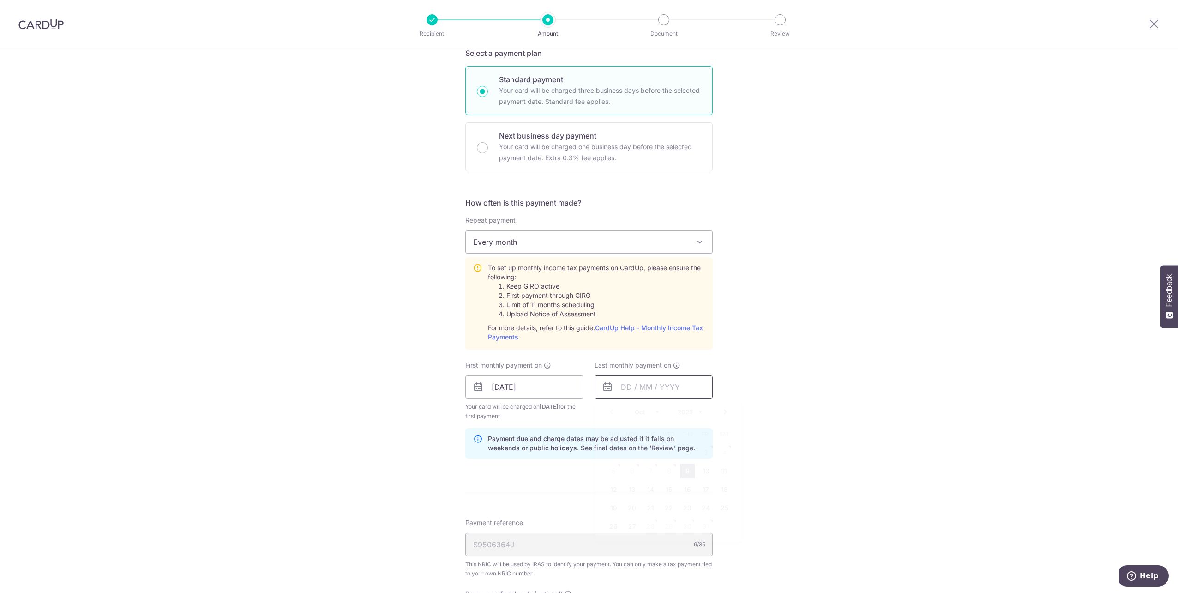
click at [651, 390] on input "text" at bounding box center [654, 386] width 118 height 23
click at [727, 411] on link "Next" at bounding box center [725, 411] width 11 height 11
drag, startPoint x: 604, startPoint y: 415, endPoint x: 617, endPoint y: 421, distance: 15.1
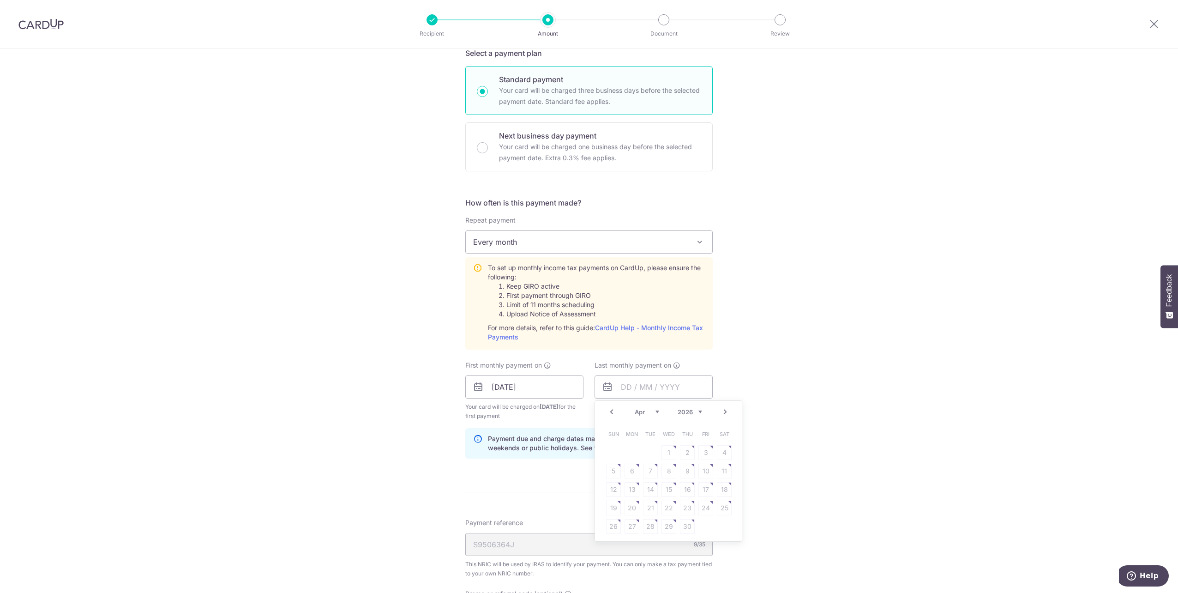
click at [604, 414] on div "Prev Next Jan Feb Mar Apr May Jun Jul Aug Sep Oct Nov 2025 2026" at bounding box center [668, 412] width 147 height 22
click at [612, 407] on link "Prev" at bounding box center [611, 411] width 11 height 11
click at [666, 513] on link "25" at bounding box center [669, 508] width 15 height 15
type input "25/03/2026"
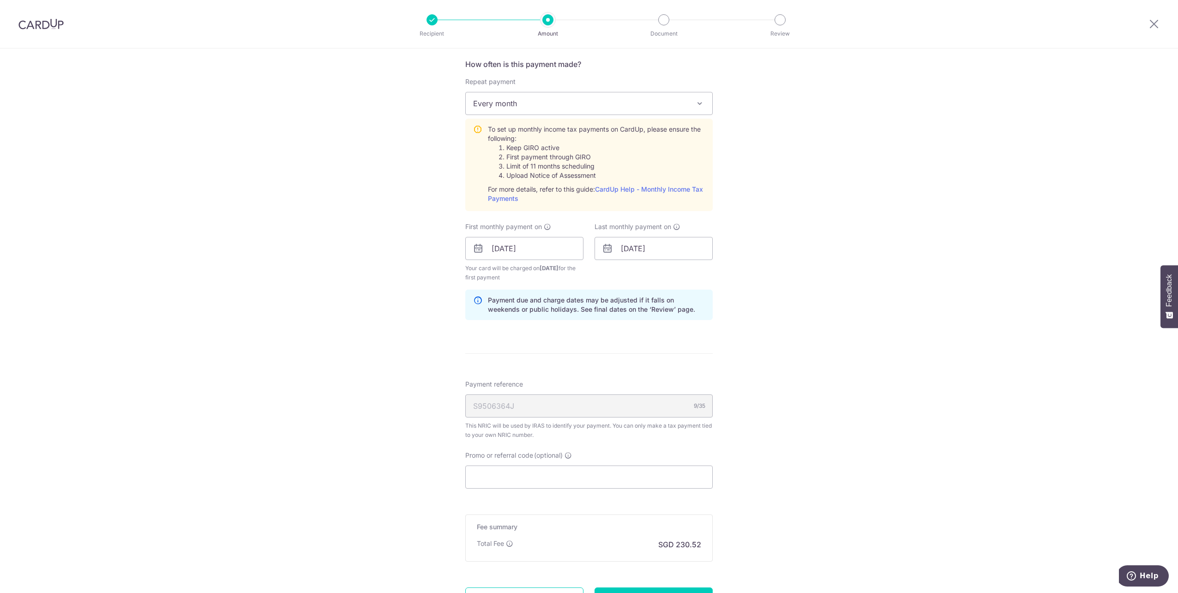
click at [857, 326] on div "Tell us more about your payment Enter one-time or monthly payment amount SGD 8,…" at bounding box center [589, 179] width 1178 height 1001
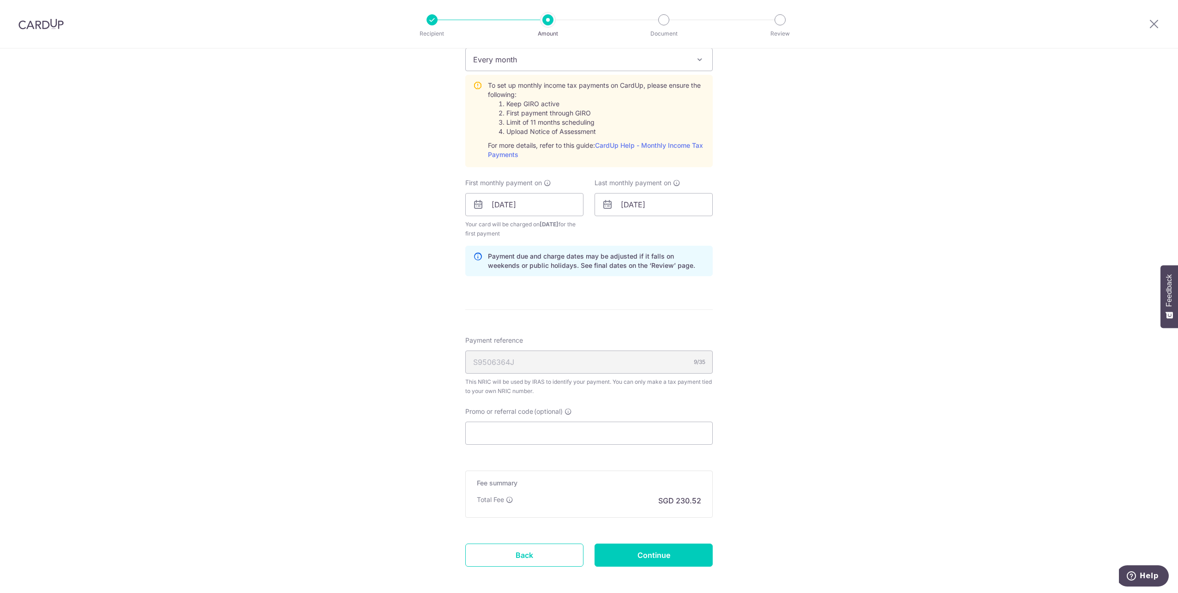
scroll to position [456, 0]
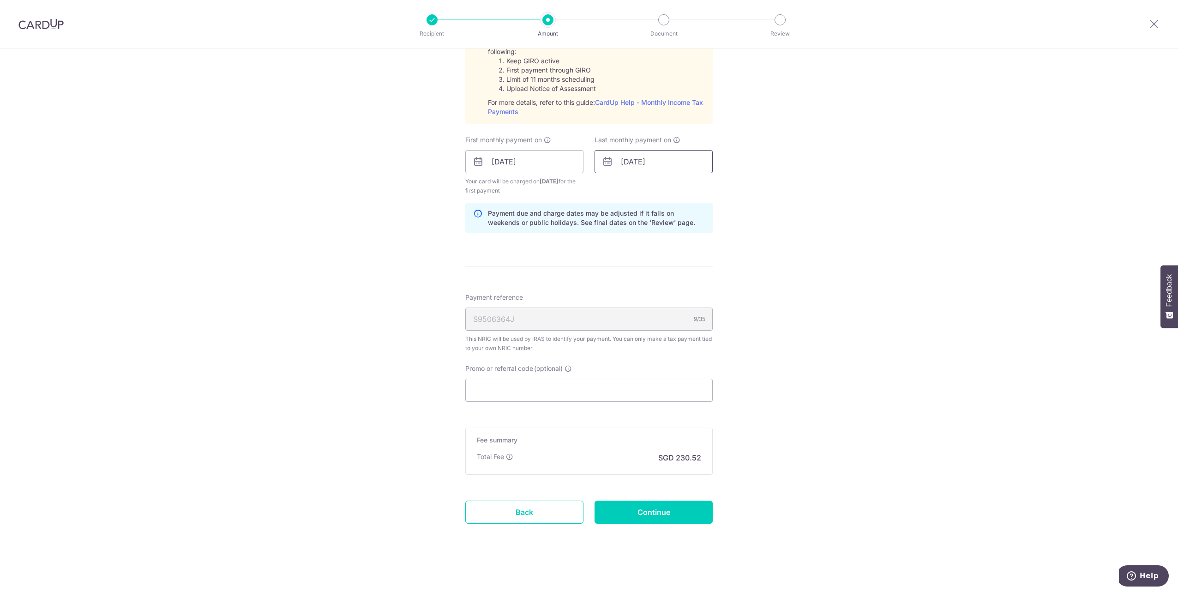
click at [683, 160] on input "25/03/2026" at bounding box center [654, 161] width 118 height 23
click at [780, 216] on div "Tell us more about your payment Enter one-time or monthly payment amount SGD 8,…" at bounding box center [589, 92] width 1178 height 1001
click at [644, 513] on input "Continue" at bounding box center [654, 512] width 118 height 23
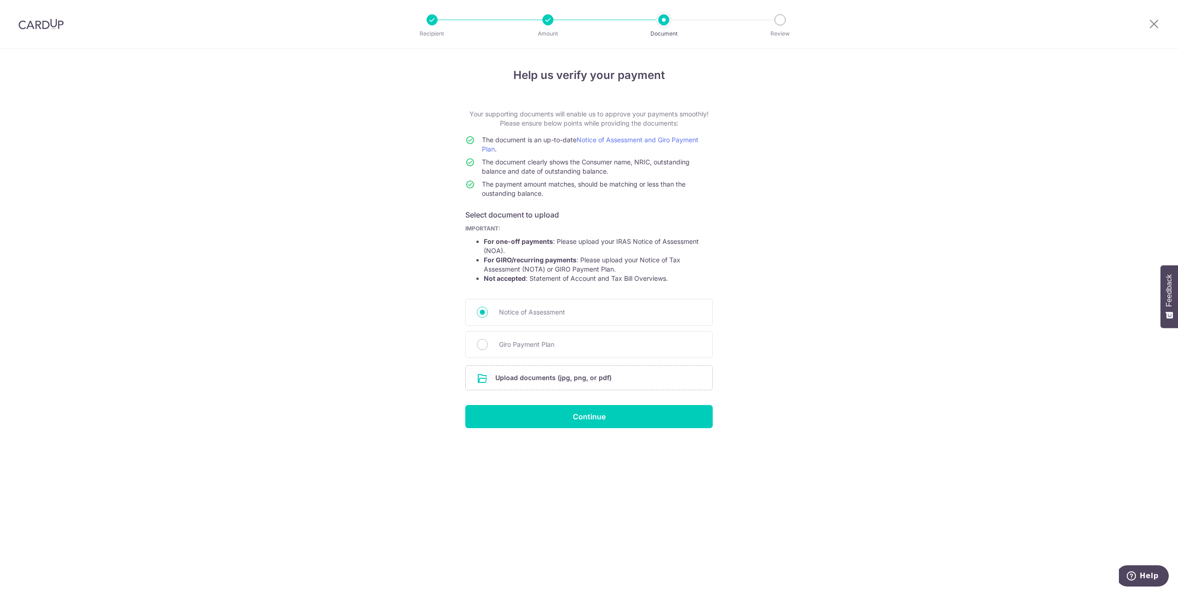
click at [555, 345] on span "Giro Payment Plan" at bounding box center [600, 344] width 202 height 11
click at [488, 345] on input "Giro Payment Plan" at bounding box center [482, 344] width 11 height 11
radio input "true"
click at [598, 380] on input "file" at bounding box center [589, 378] width 247 height 24
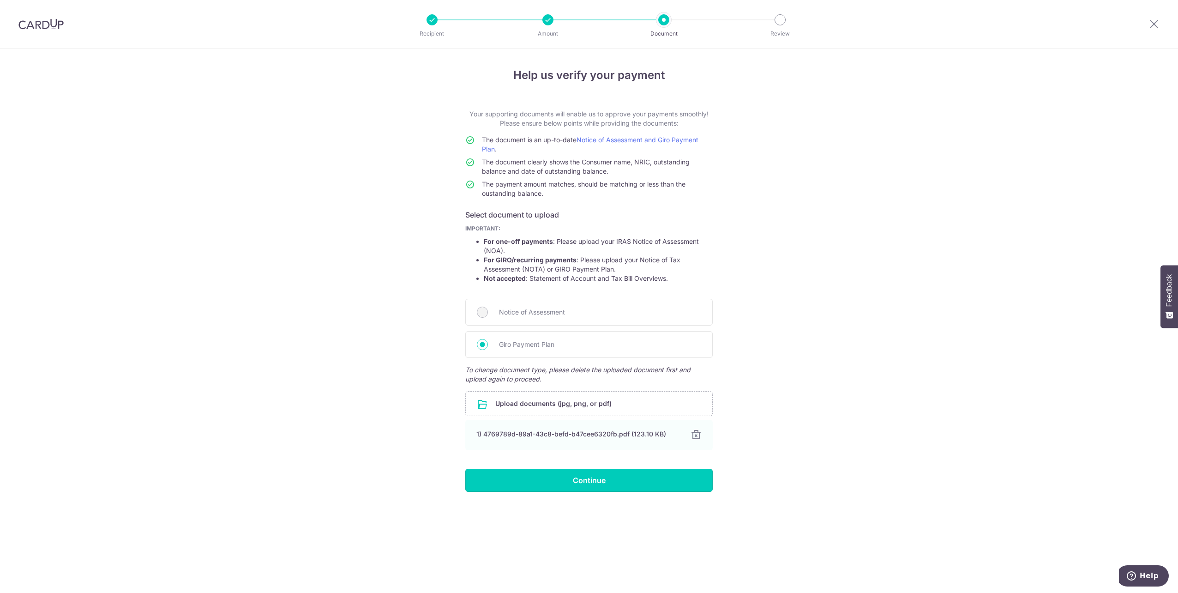
click at [571, 481] on input "Continue" at bounding box center [589, 480] width 248 height 23
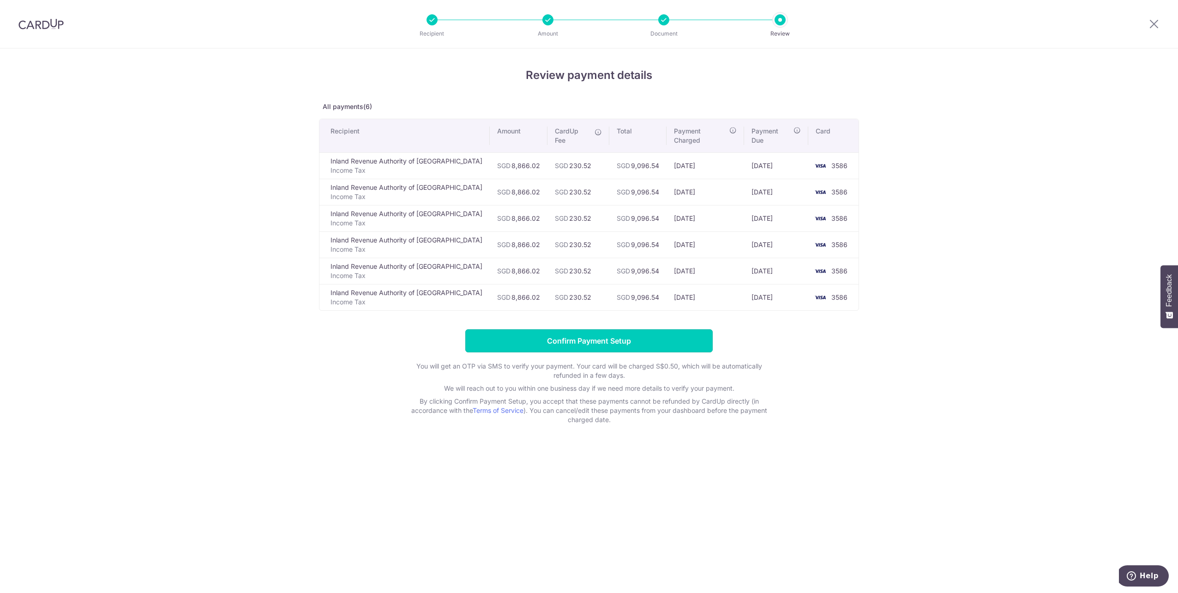
click at [643, 330] on input "Confirm Payment Setup" at bounding box center [589, 340] width 248 height 23
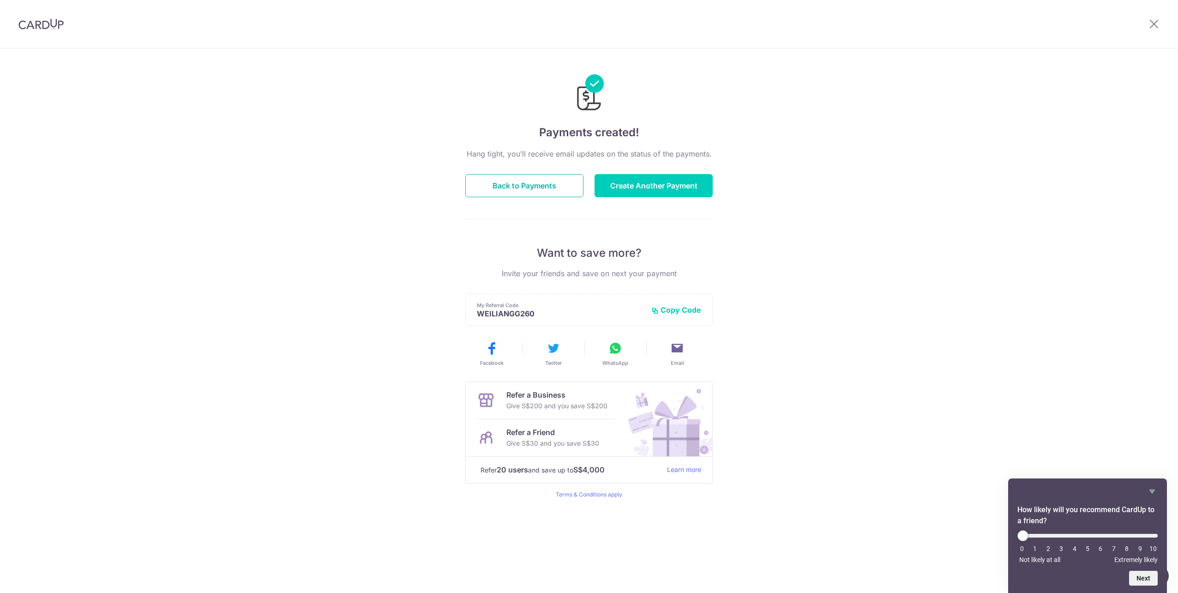
click at [553, 186] on button "Back to Payments" at bounding box center [524, 185] width 118 height 23
